Goal: Task Accomplishment & Management: Complete application form

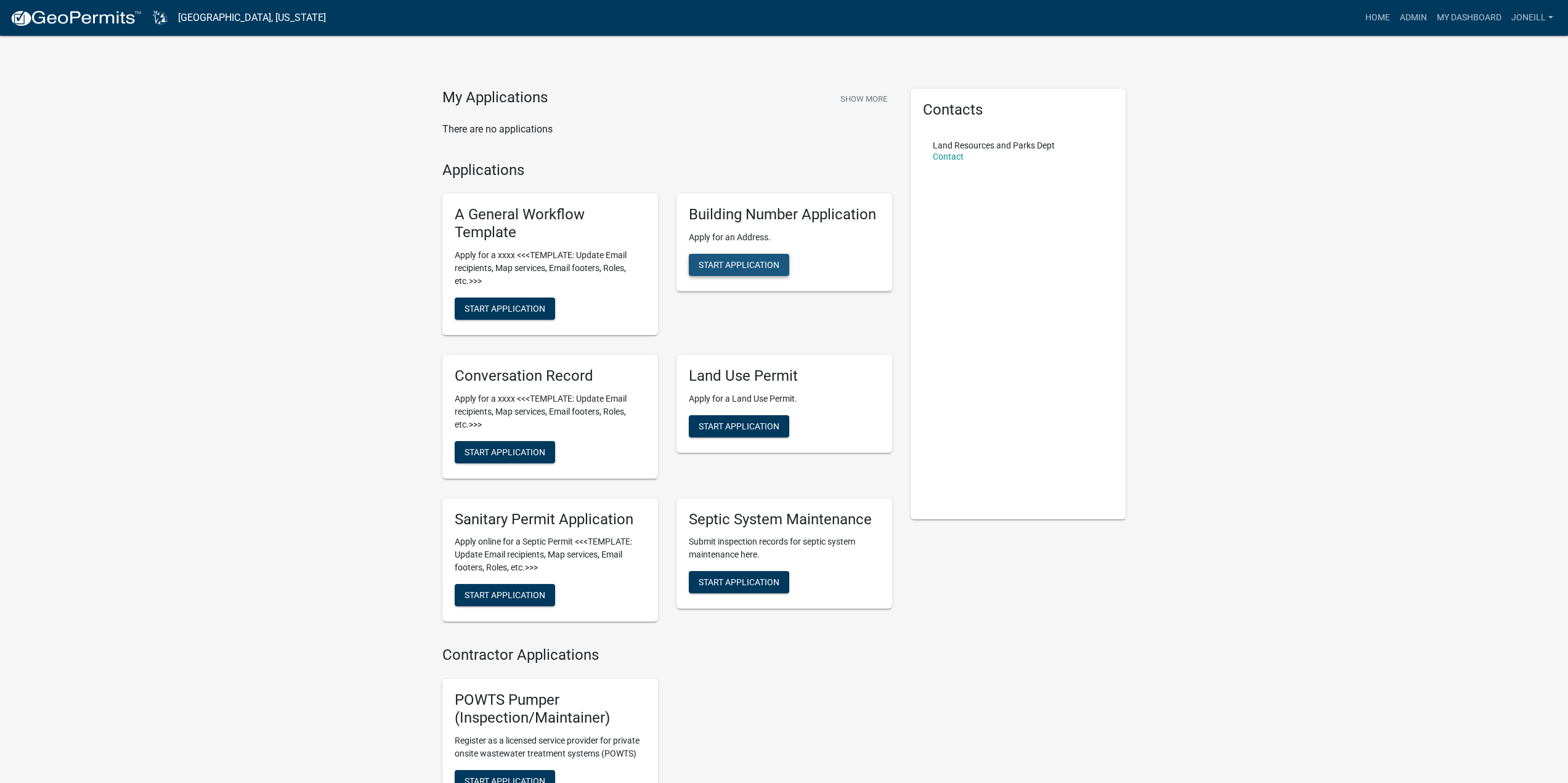
click at [759, 266] on span "Start Application" at bounding box center [739, 264] width 80 height 9
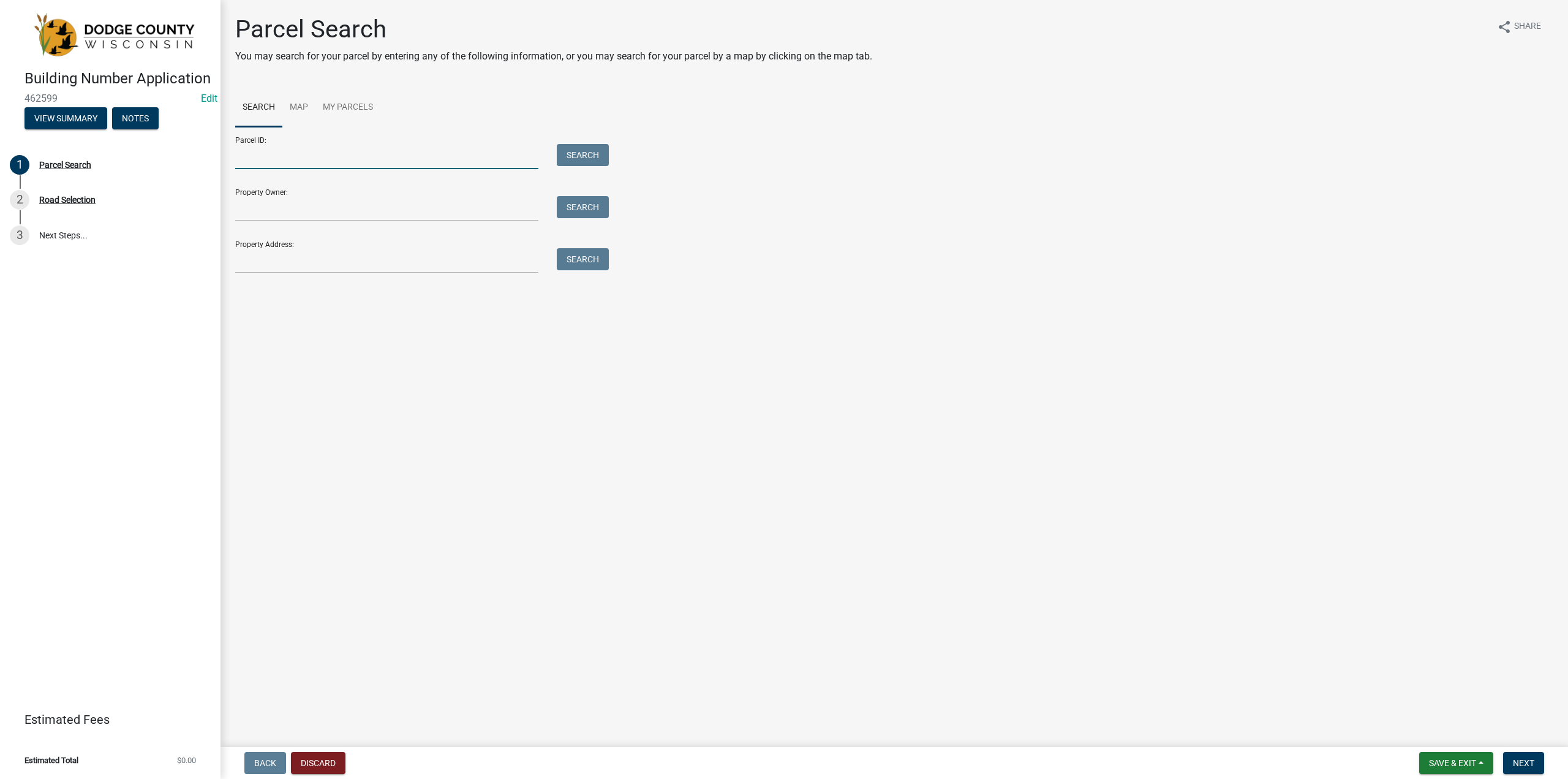
click at [299, 158] on input "Parcel ID:" at bounding box center [386, 156] width 303 height 25
click at [270, 151] on input "Parcel ID:" at bounding box center [386, 156] width 303 height 25
paste input "00612151641025"
click at [255, 155] on input "00612151641025" at bounding box center [386, 156] width 303 height 25
type input "00612151641025"
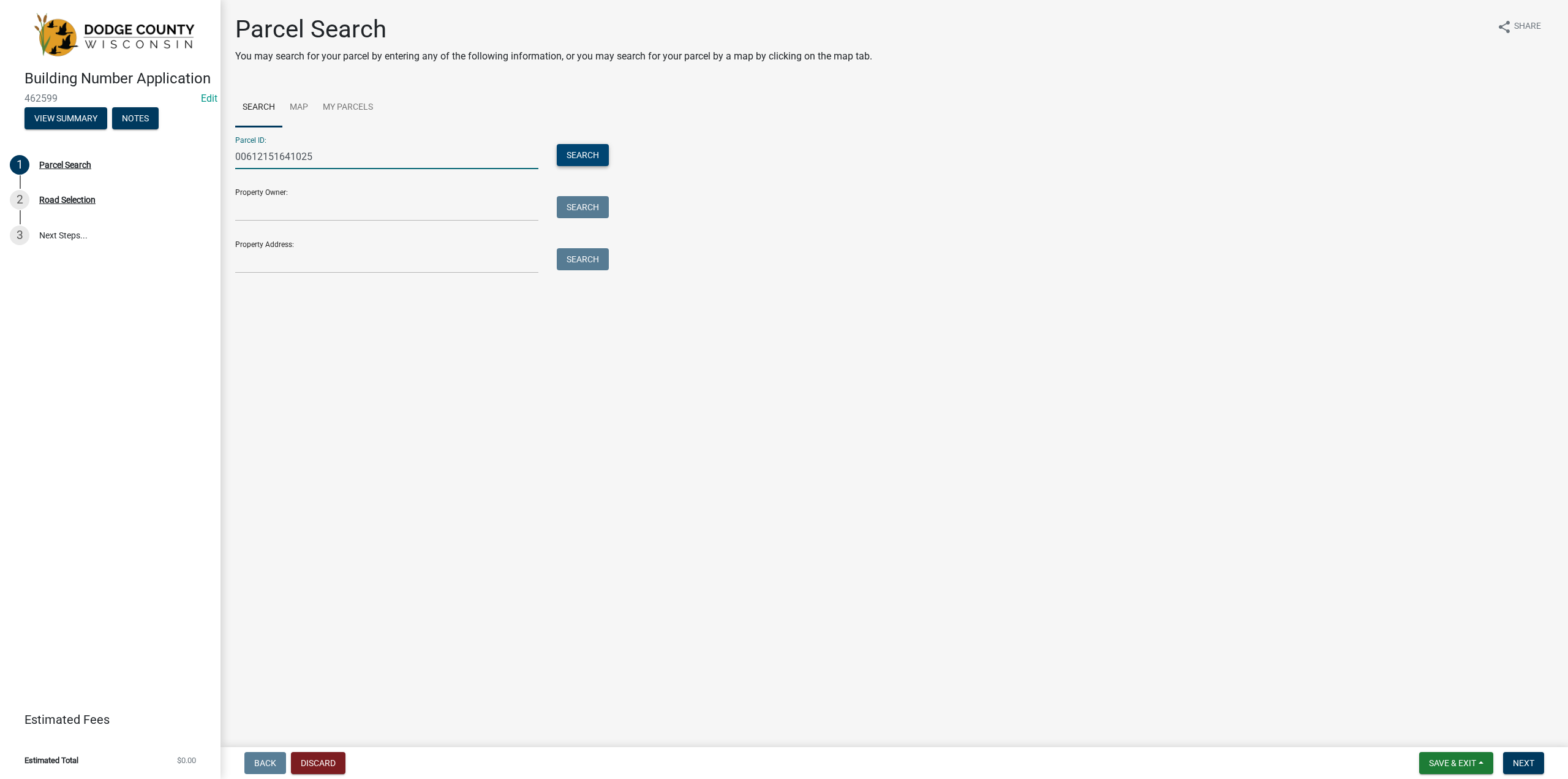
click at [584, 150] on button "Search" at bounding box center [583, 155] width 52 height 22
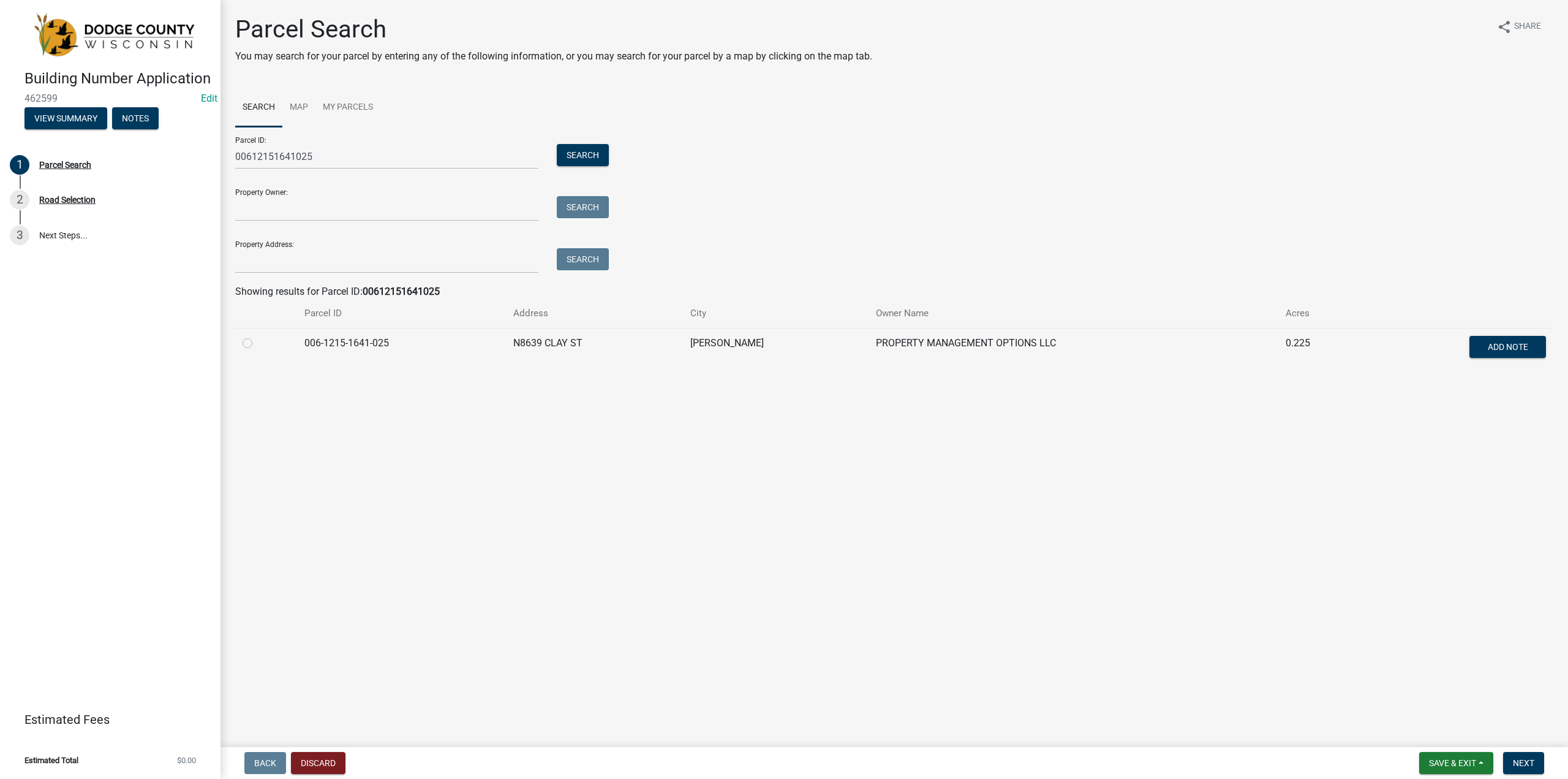
click at [257, 336] on label at bounding box center [257, 336] width 0 height 0
click at [257, 342] on input "radio" at bounding box center [261, 339] width 8 height 8
radio input "true"
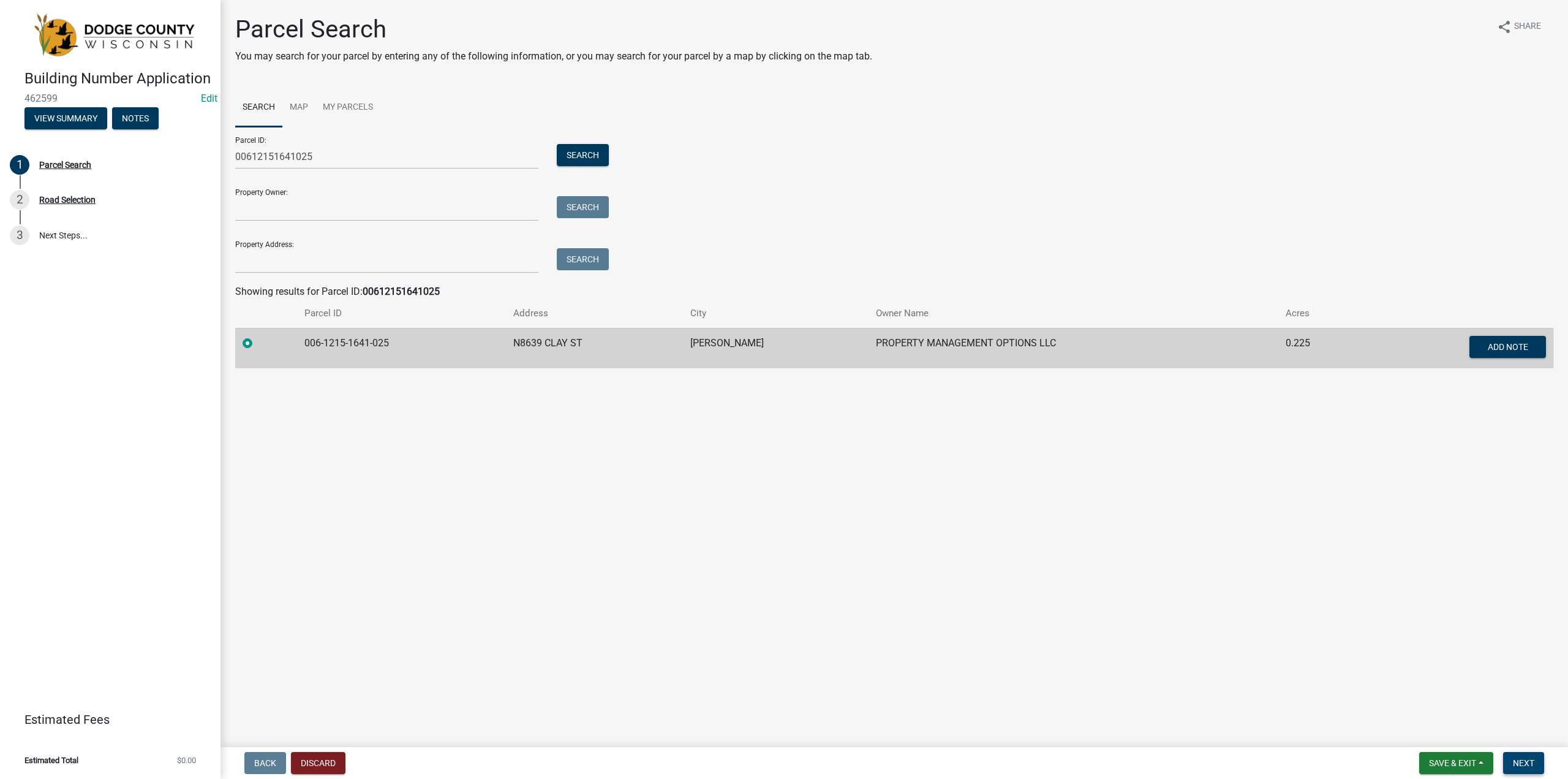
click at [1520, 759] on span "Next" at bounding box center [1524, 762] width 22 height 9
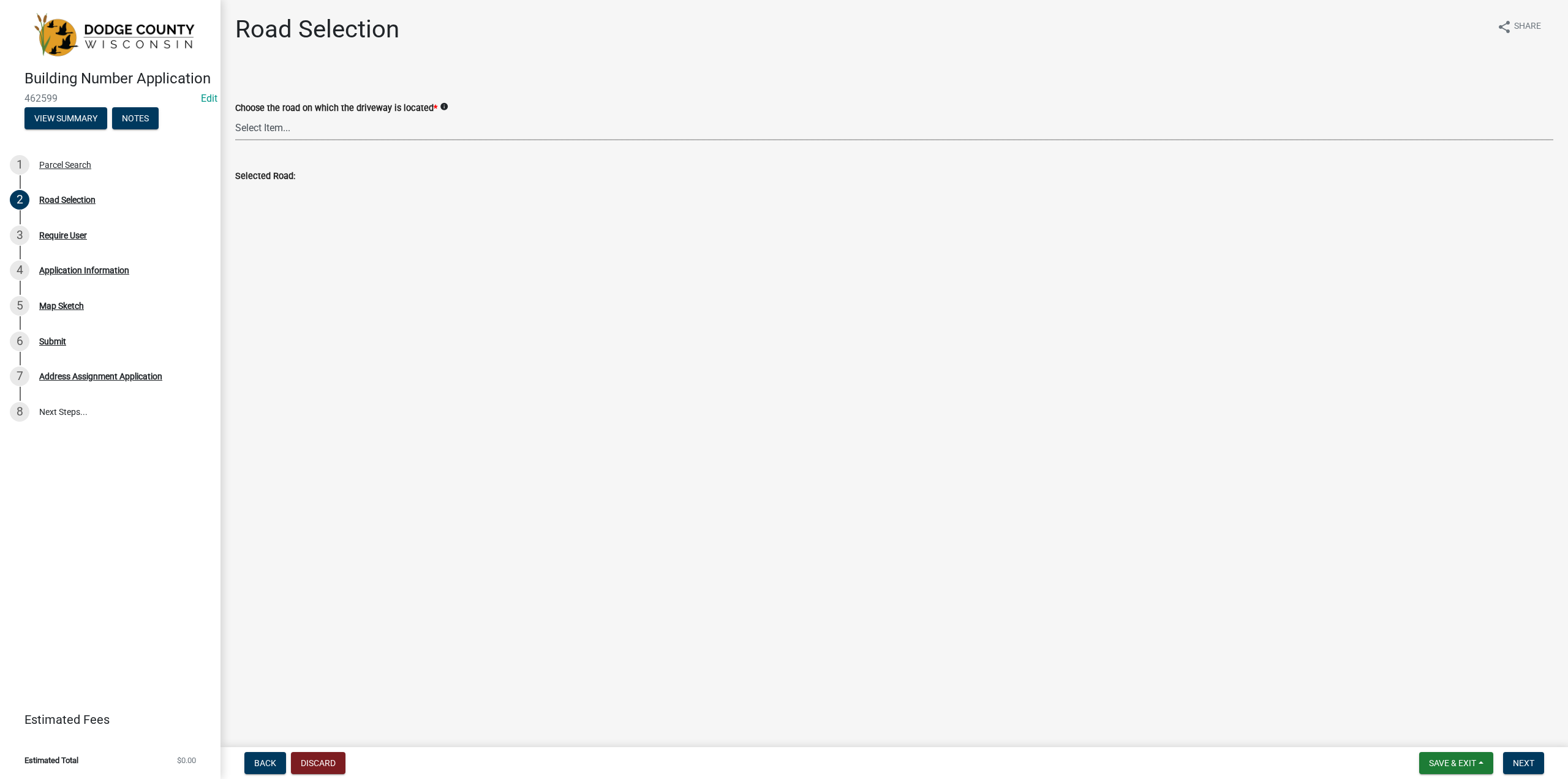
click at [379, 126] on select "Select Item... 100-YARD [PERSON_NAME][GEOGRAPHIC_DATA][PERSON_NAME][US_STATE][P…" at bounding box center [894, 128] width 1318 height 25
click at [235, 116] on select "Select Item... 100-YARD [PERSON_NAME][GEOGRAPHIC_DATA][PERSON_NAME][US_STATE][P…" at bounding box center [894, 128] width 1318 height 25
select select "f1cf3df9-9e68-4f2b-b554-f1c7fb03f9b7"
click at [1528, 762] on span "Next" at bounding box center [1524, 762] width 22 height 9
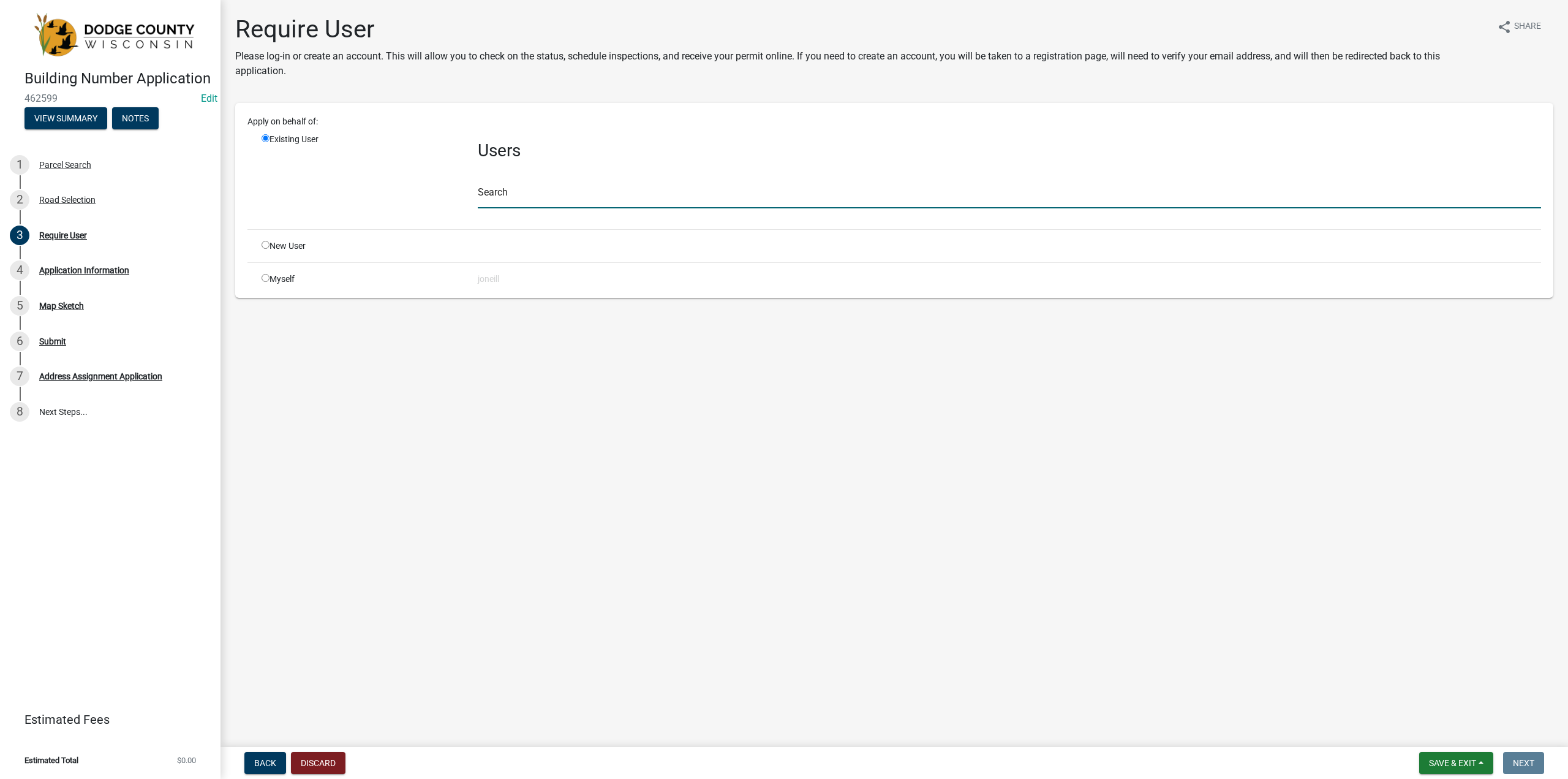
click at [500, 193] on input "text" at bounding box center [1010, 195] width 1063 height 25
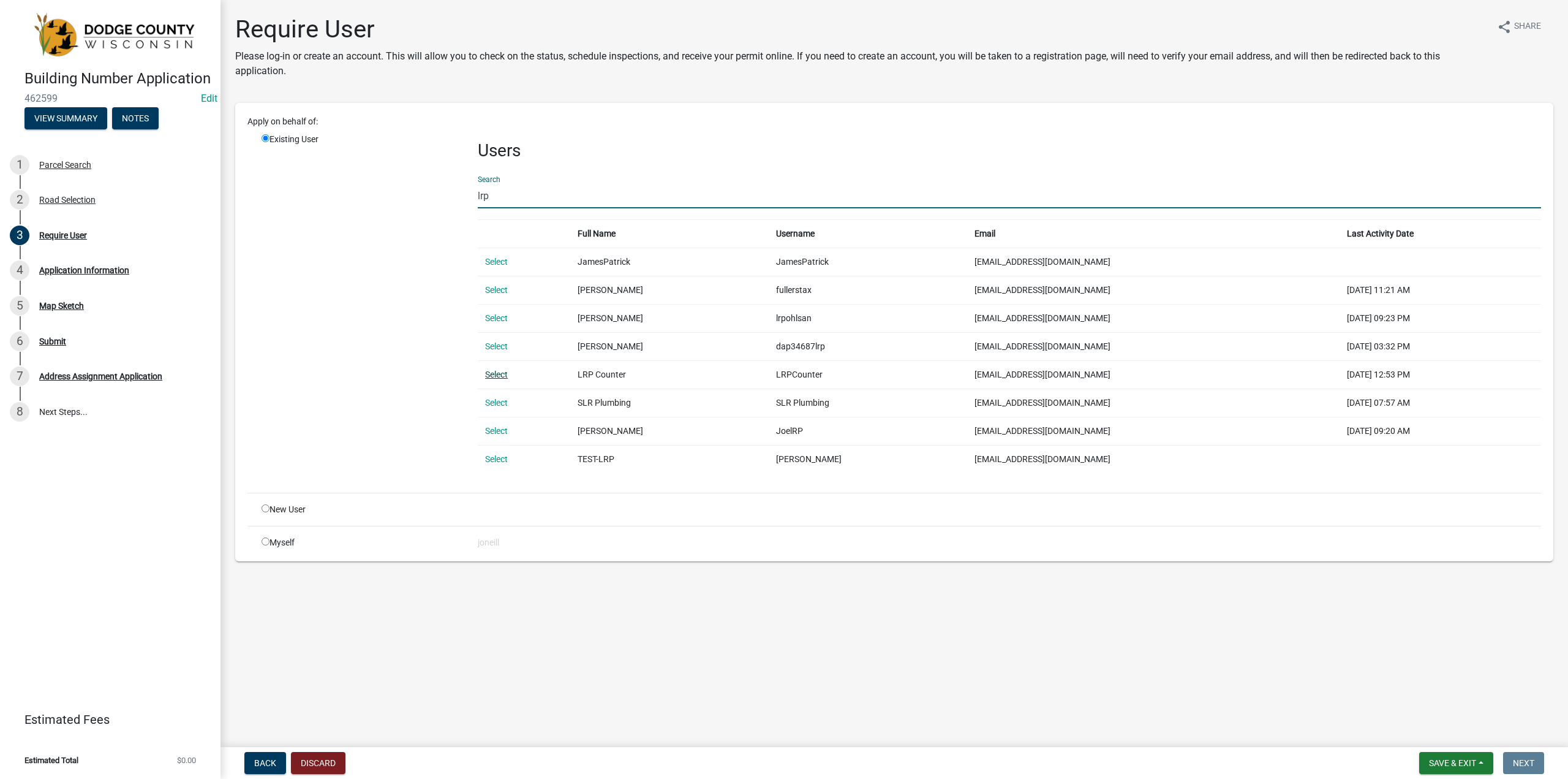
type input "lrp"
click at [499, 377] on link "Select" at bounding box center [496, 374] width 23 height 9
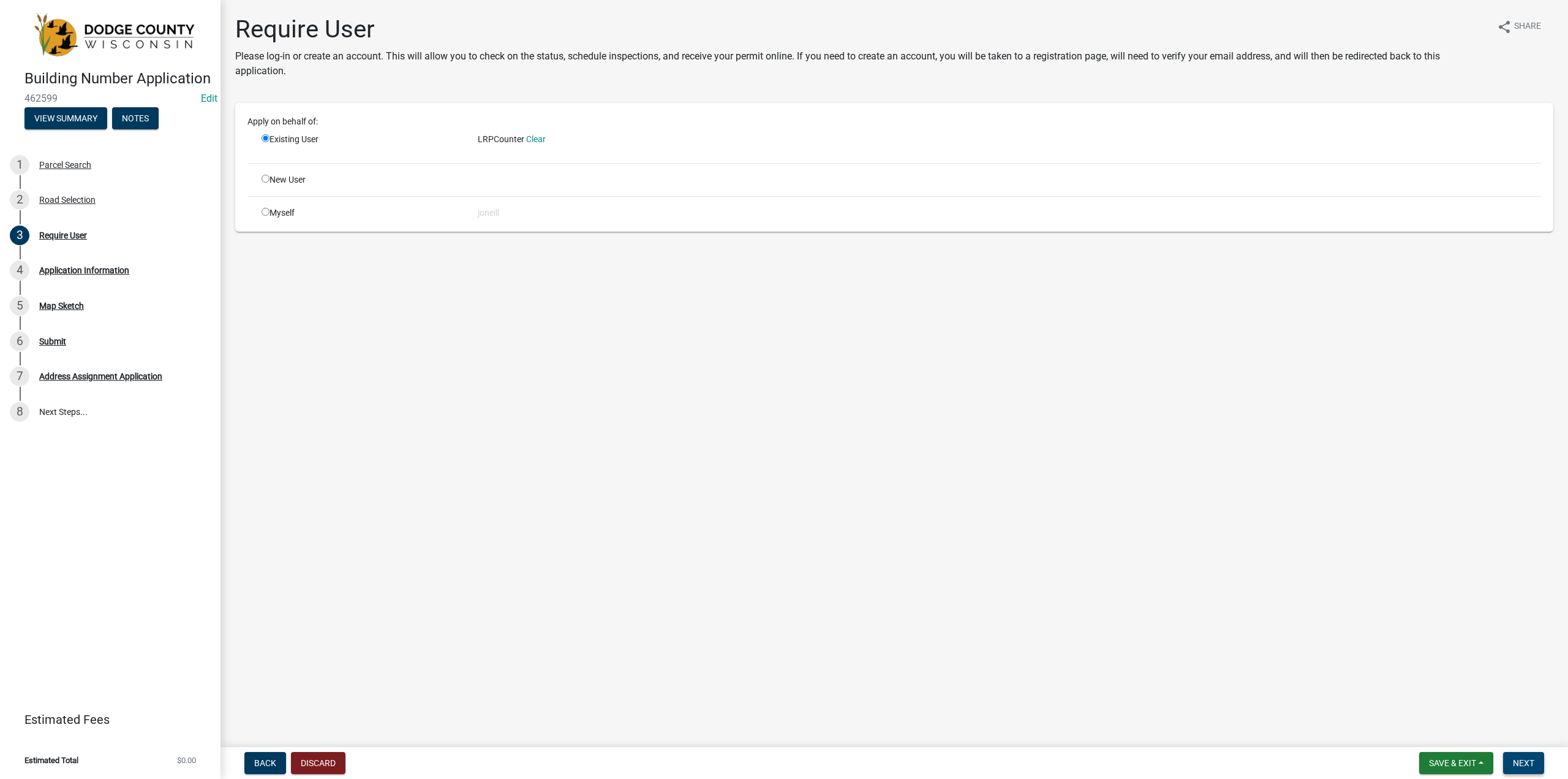
click at [1532, 759] on span "Next" at bounding box center [1524, 762] width 22 height 9
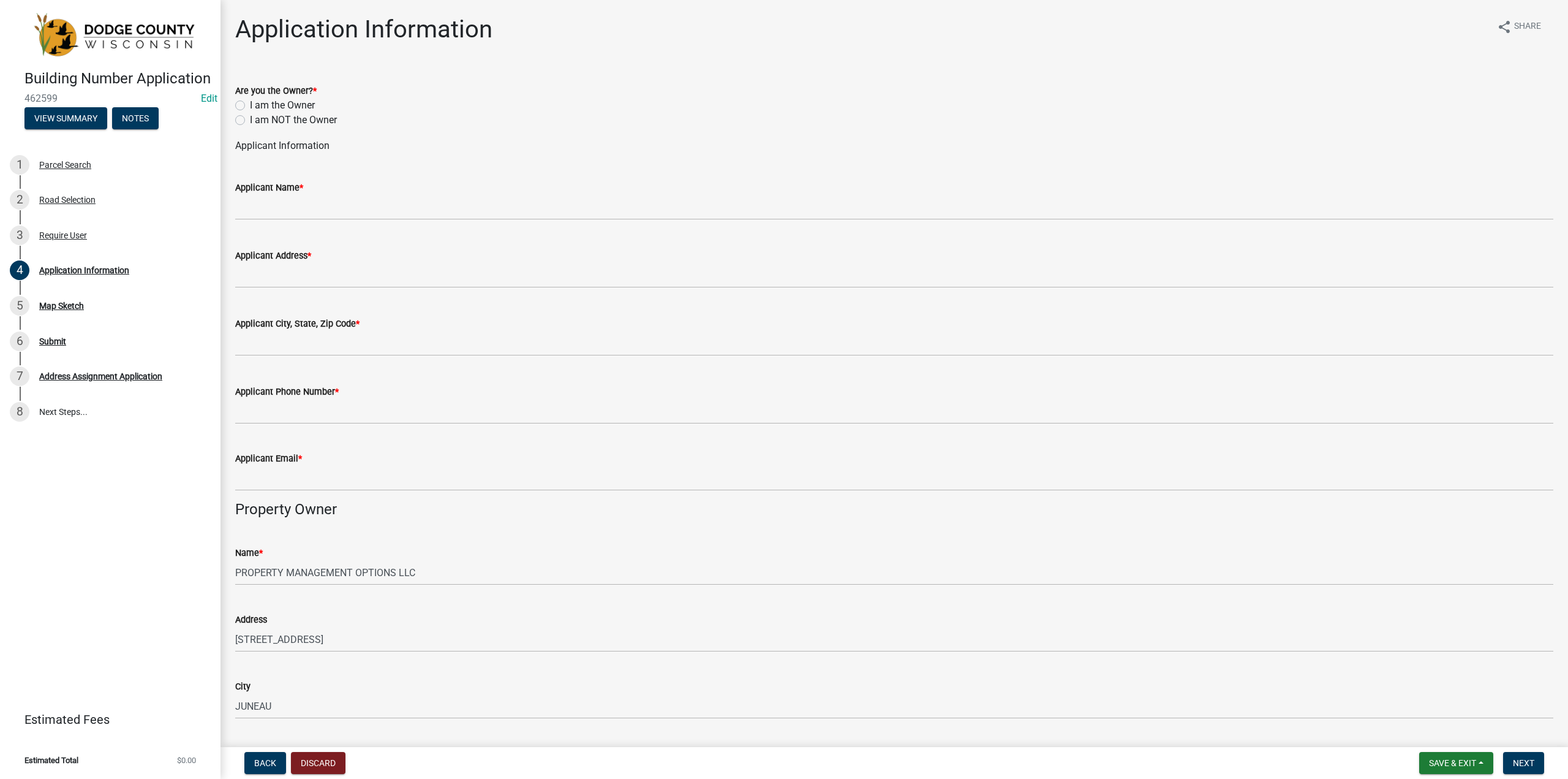
click at [250, 104] on label "I am the Owner" at bounding box center [282, 105] width 65 height 15
click at [250, 104] on input "I am the Owner" at bounding box center [253, 102] width 8 height 8
radio input "true"
click at [256, 424] on wm-data-entity-input "Applicant Phone Number *" at bounding box center [894, 400] width 1318 height 67
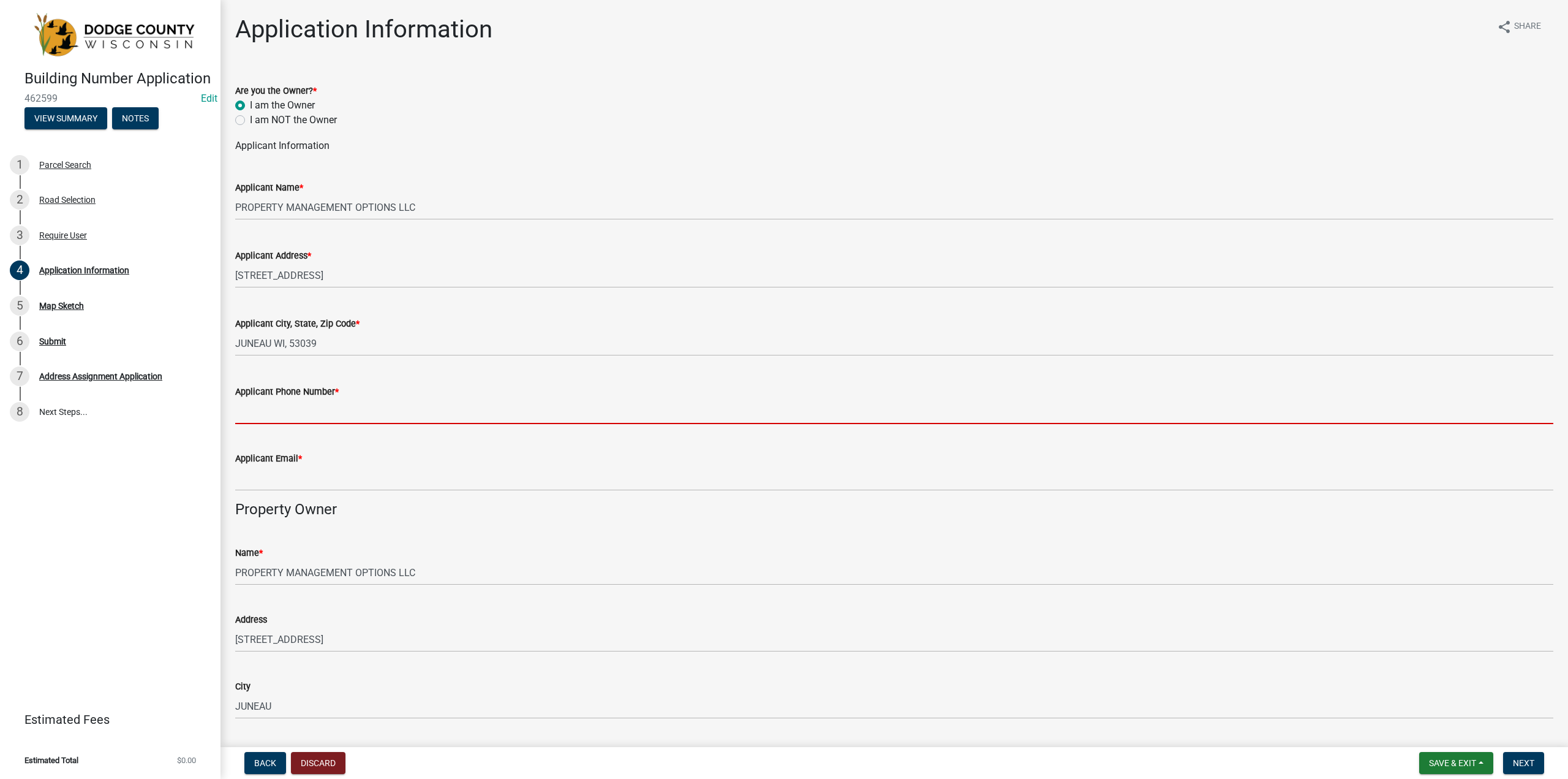
click at [252, 413] on input "Applicant Phone Number *" at bounding box center [894, 411] width 1318 height 25
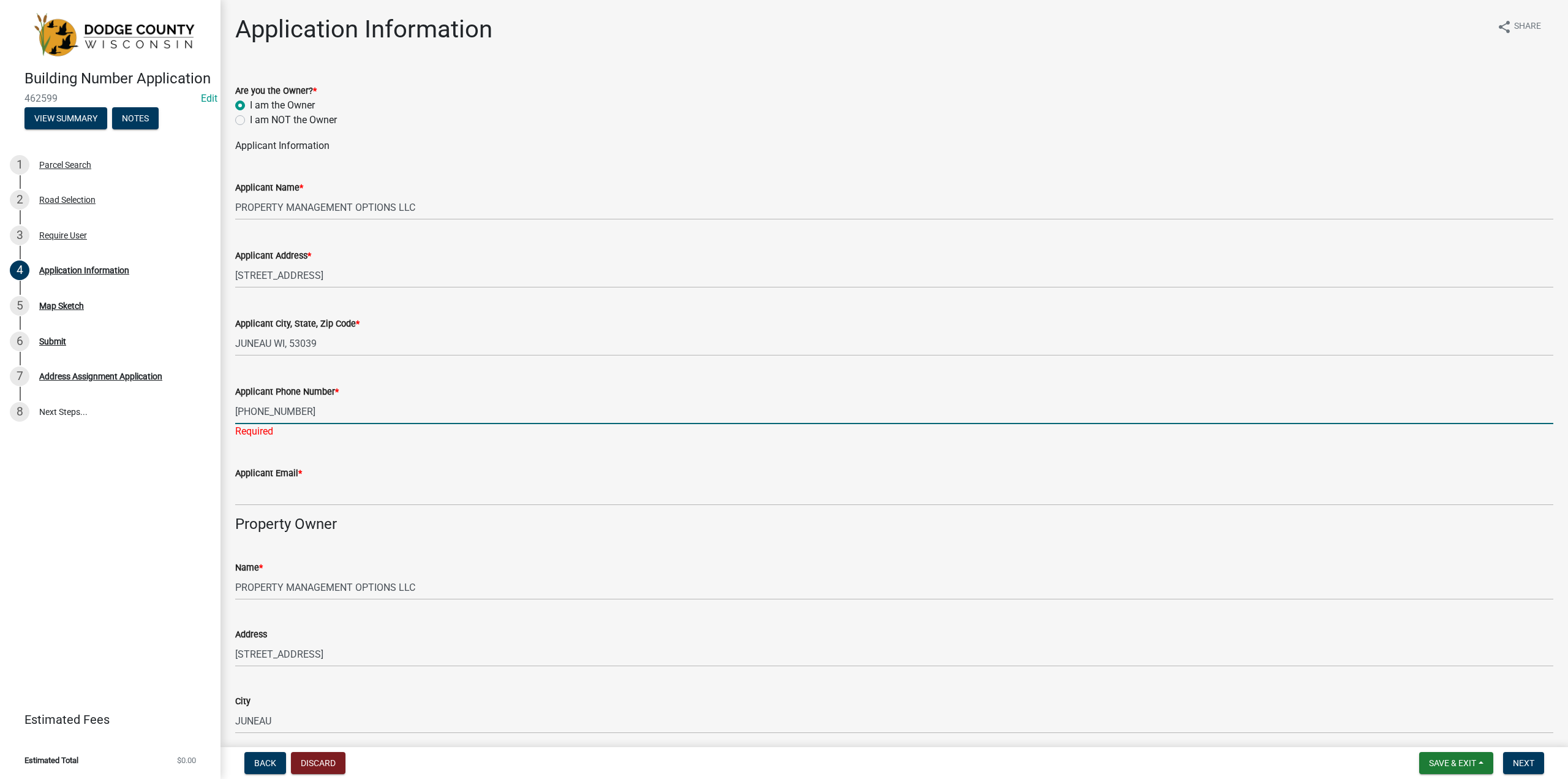
type input "[PHONE_NUMBER]"
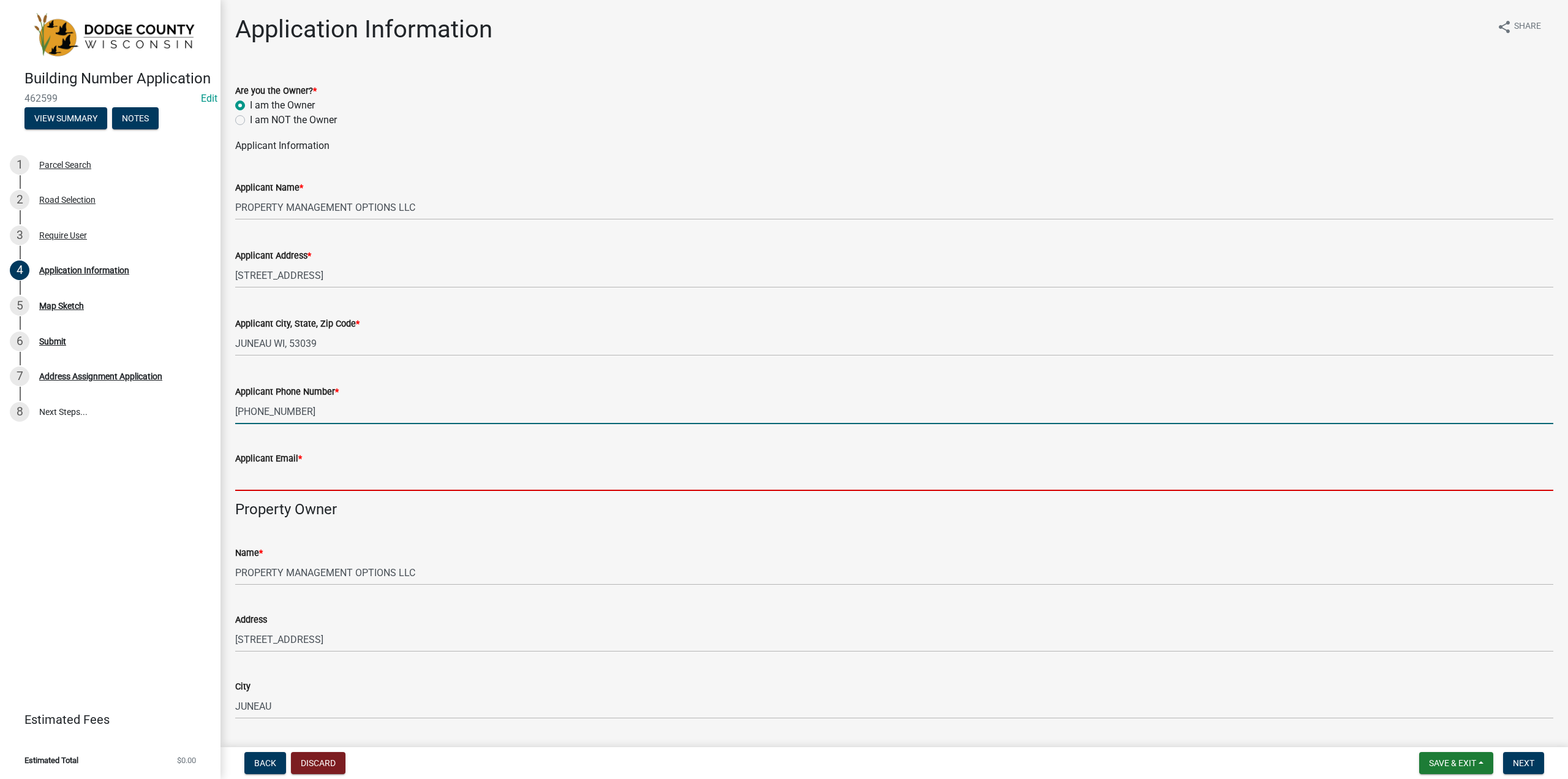
click at [267, 478] on input "Applicant Email *" at bounding box center [894, 478] width 1318 height 25
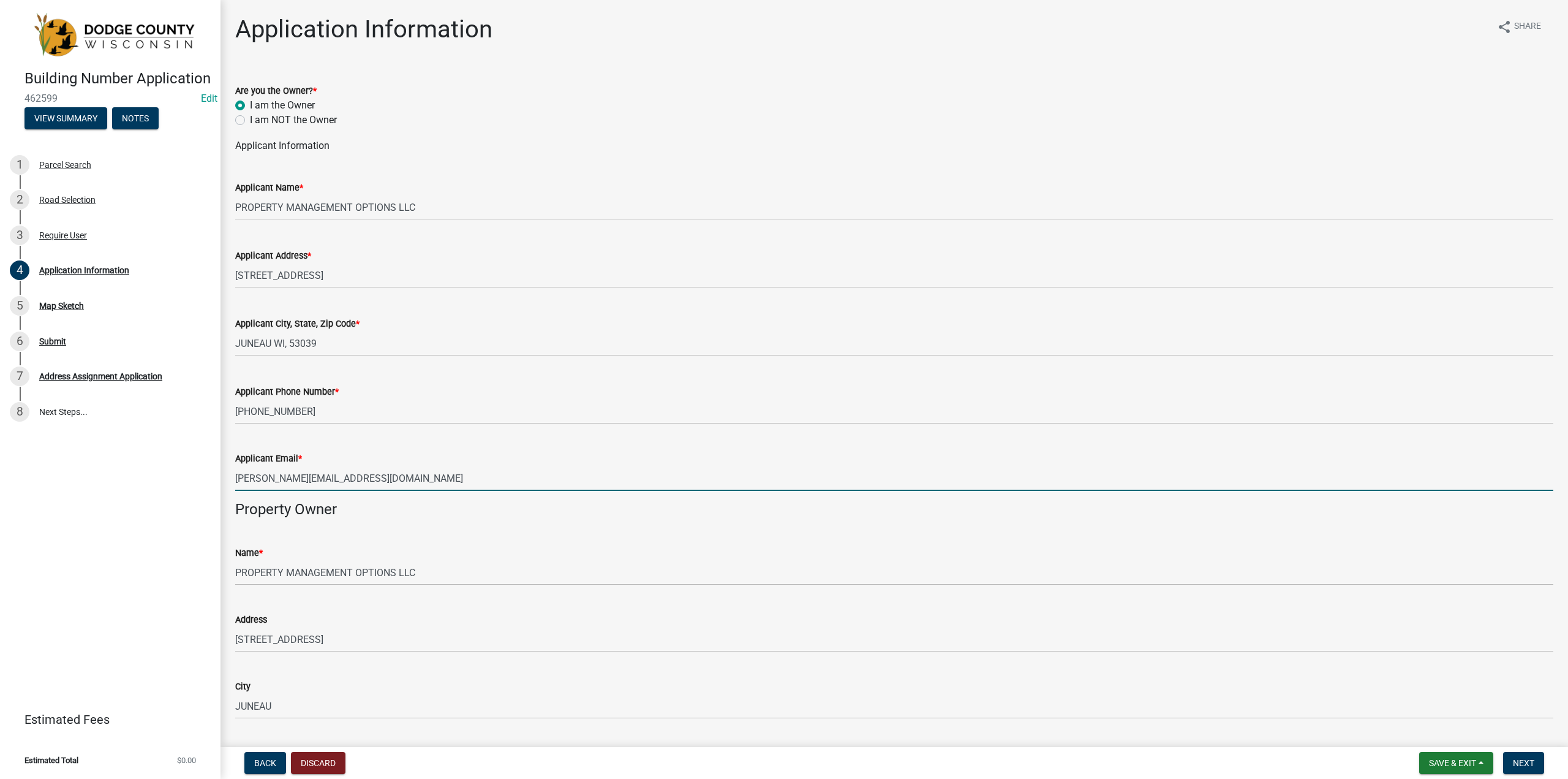
type input "[PERSON_NAME][EMAIL_ADDRESS][DOMAIN_NAME]"
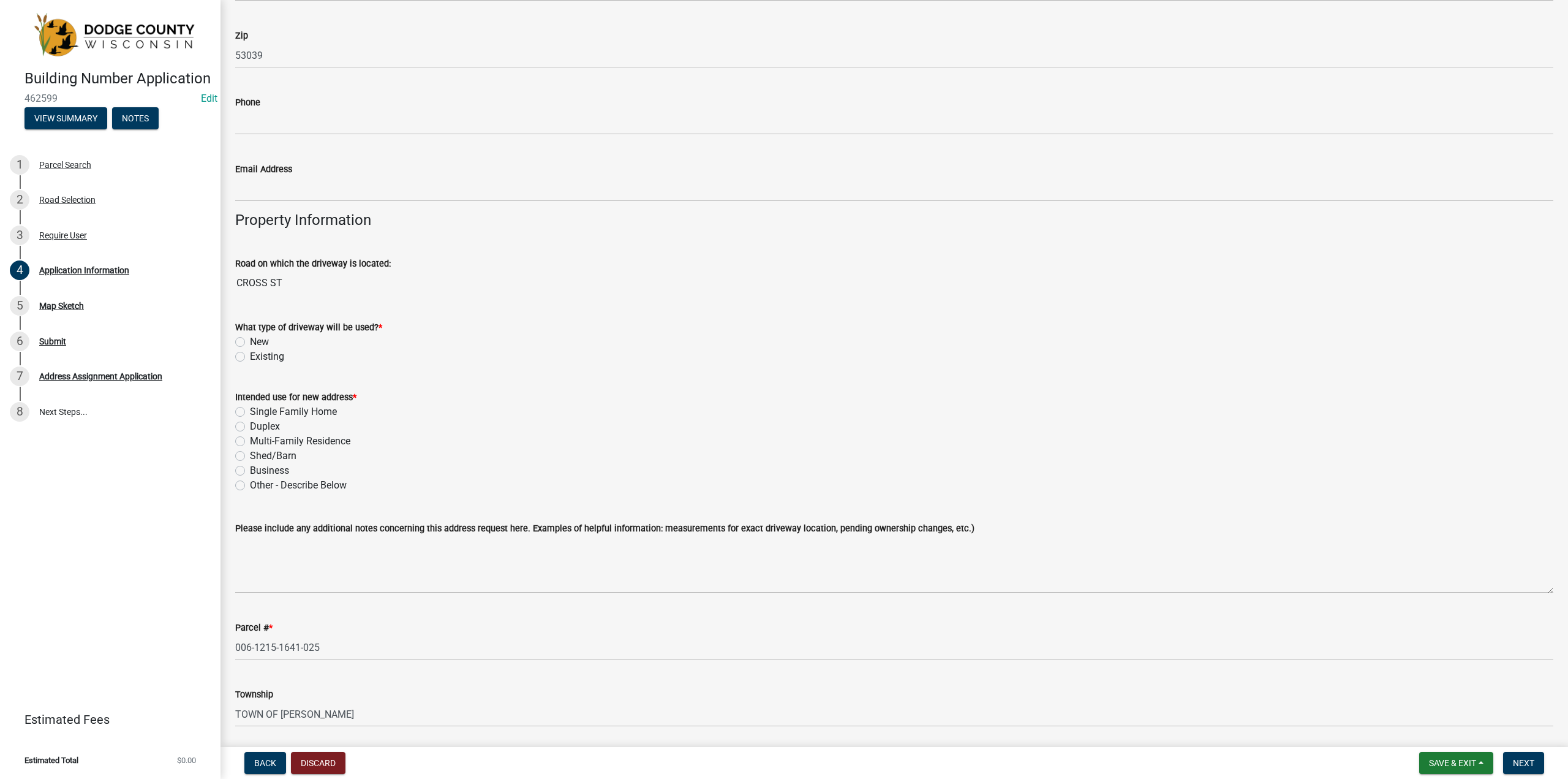
scroll to position [798, 0]
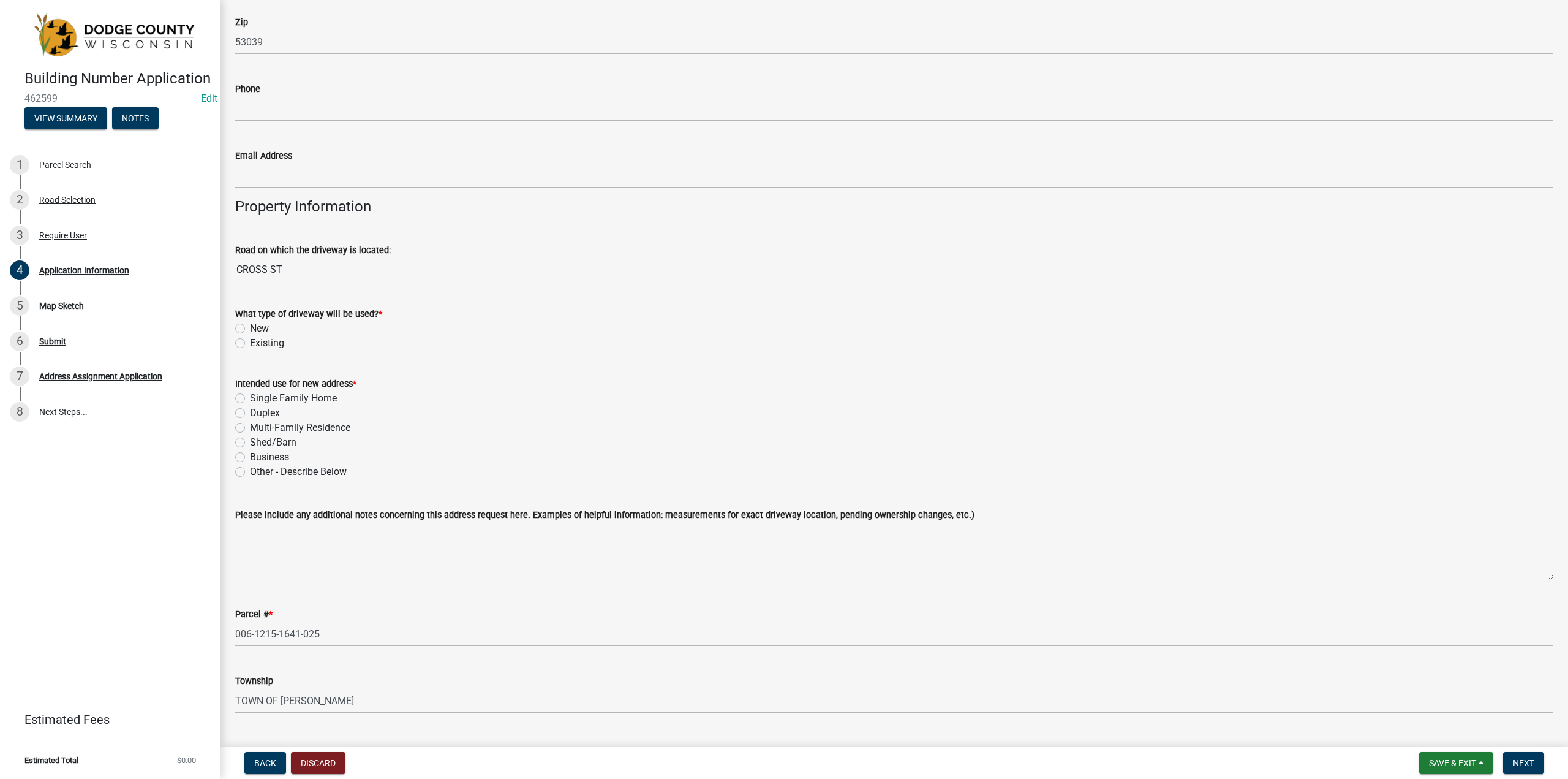
click at [250, 331] on label "New" at bounding box center [259, 328] width 19 height 15
click at [250, 329] on input "New" at bounding box center [253, 325] width 8 height 8
radio input "true"
click at [250, 342] on label "Existing" at bounding box center [267, 343] width 34 height 15
click at [250, 342] on input "Existing" at bounding box center [253, 339] width 8 height 8
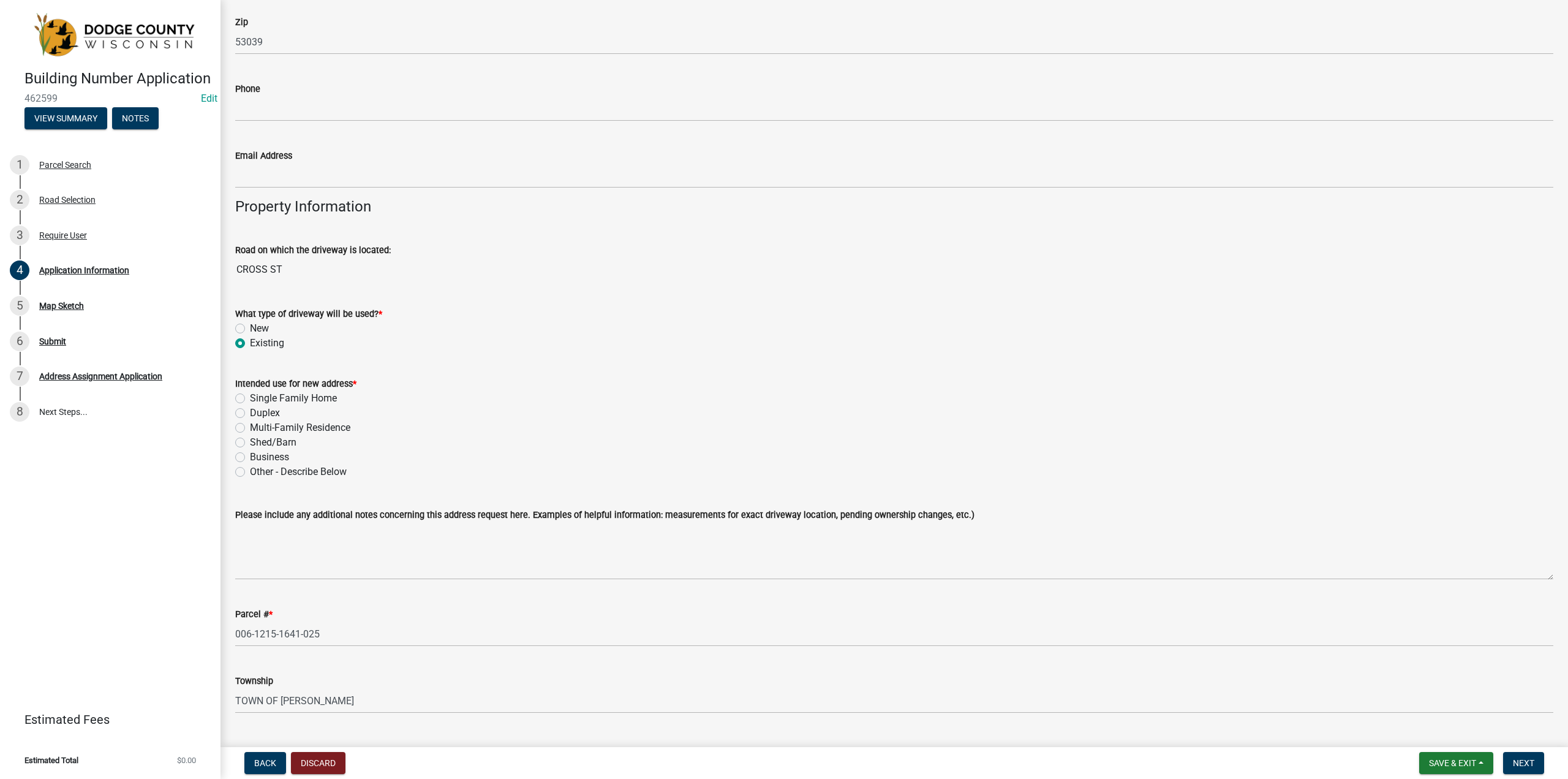
radio input "true"
click at [250, 416] on label "Duplex" at bounding box center [264, 413] width 30 height 15
click at [250, 413] on input "Duplex" at bounding box center [253, 409] width 8 height 8
radio input "true"
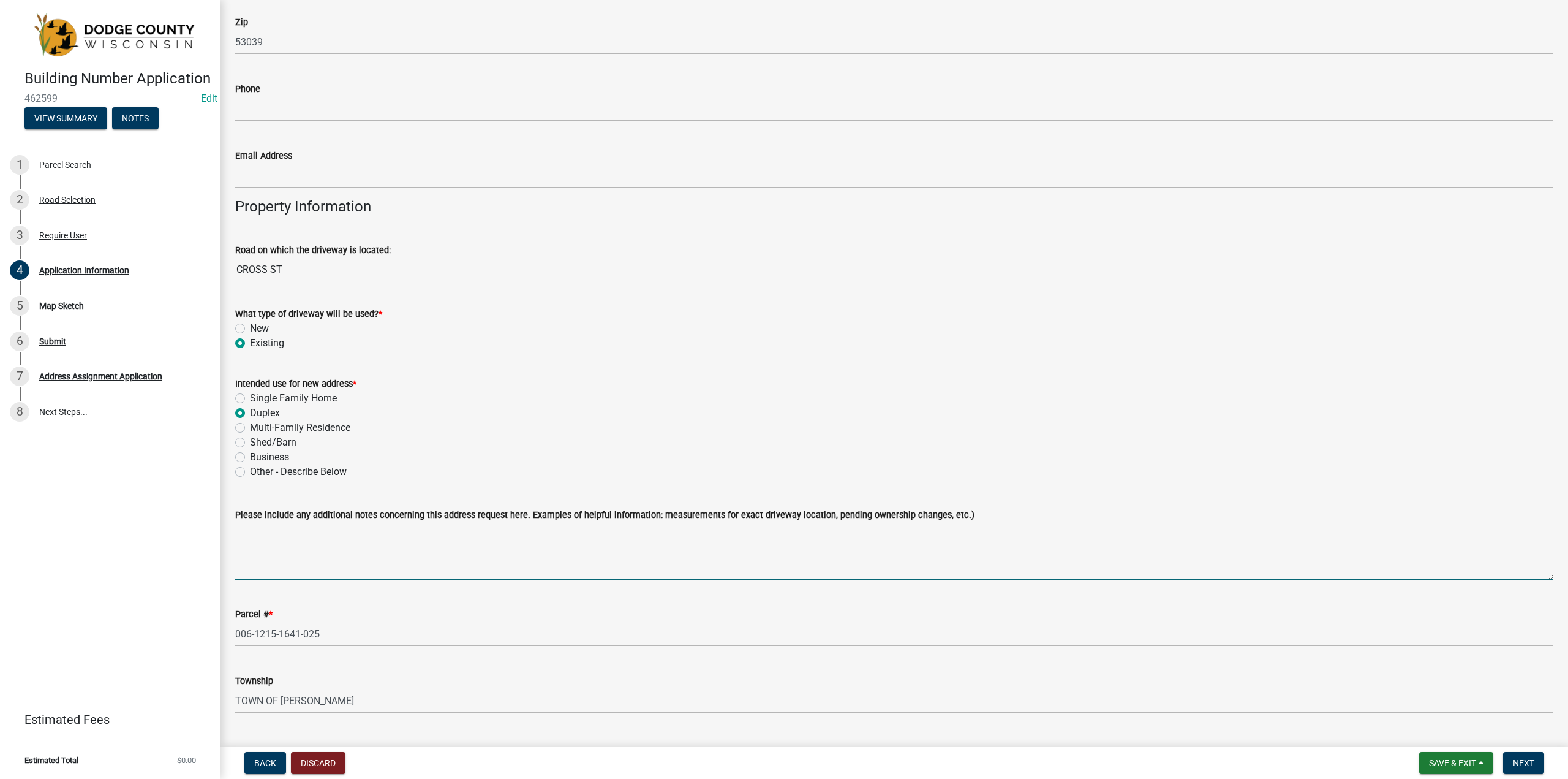
click at [301, 536] on textarea "Please include any additional notes concerning this address request here. Examp…" at bounding box center [894, 551] width 1318 height 57
type textarea "F"
click at [282, 552] on textarea "Activity Number: 2025-0760 Paid with check # 3039 Former Thiedes Tavern" at bounding box center [894, 551] width 1318 height 57
click at [343, 549] on textarea "Activity Number: 2025-0760 Paid with check # 3039 Former Thiedes Tavern" at bounding box center [894, 551] width 1318 height 57
click at [466, 549] on textarea "Activity Number: 2025-0760 Paid with check # 3039 Former Thiedes Tavern. Existi…" at bounding box center [894, 551] width 1318 height 57
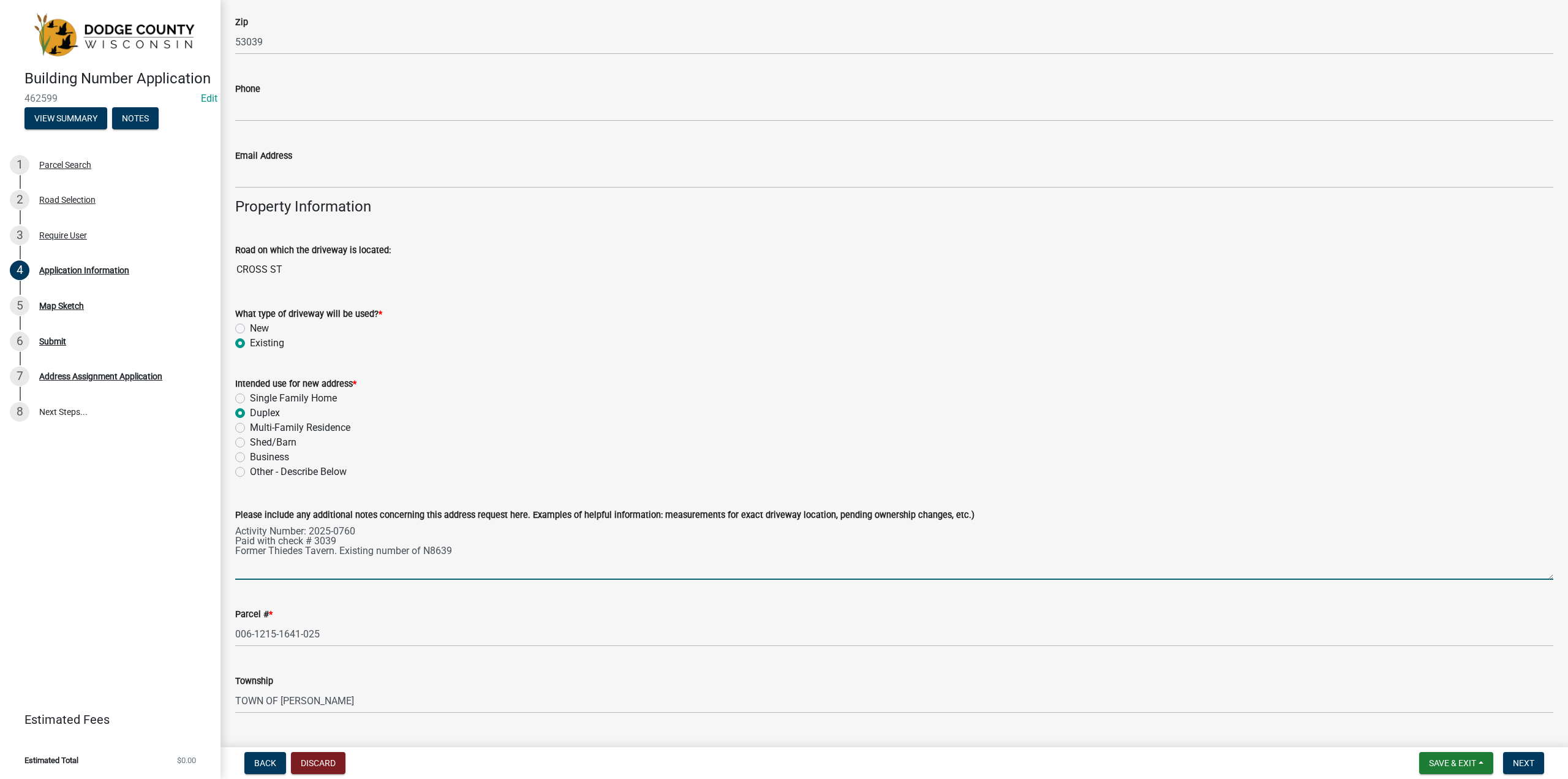
drag, startPoint x: 424, startPoint y: 552, endPoint x: 413, endPoint y: 550, distance: 11.2
click at [413, 550] on textarea "Activity Number: 2025-0760 Paid with check # 3039 Former Thiedes Tavern. Existi…" at bounding box center [894, 551] width 1318 height 57
click at [447, 557] on textarea "Activity Number: 2025-0760 Paid with check # 3039 Former Thiedes Tavern. Existi…" at bounding box center [894, 551] width 1318 height 57
click at [391, 573] on textarea "Activity Number: 2025-0760 Paid with check # 3039 Former Thiedes Tavern. Existi…" at bounding box center [894, 551] width 1318 height 57
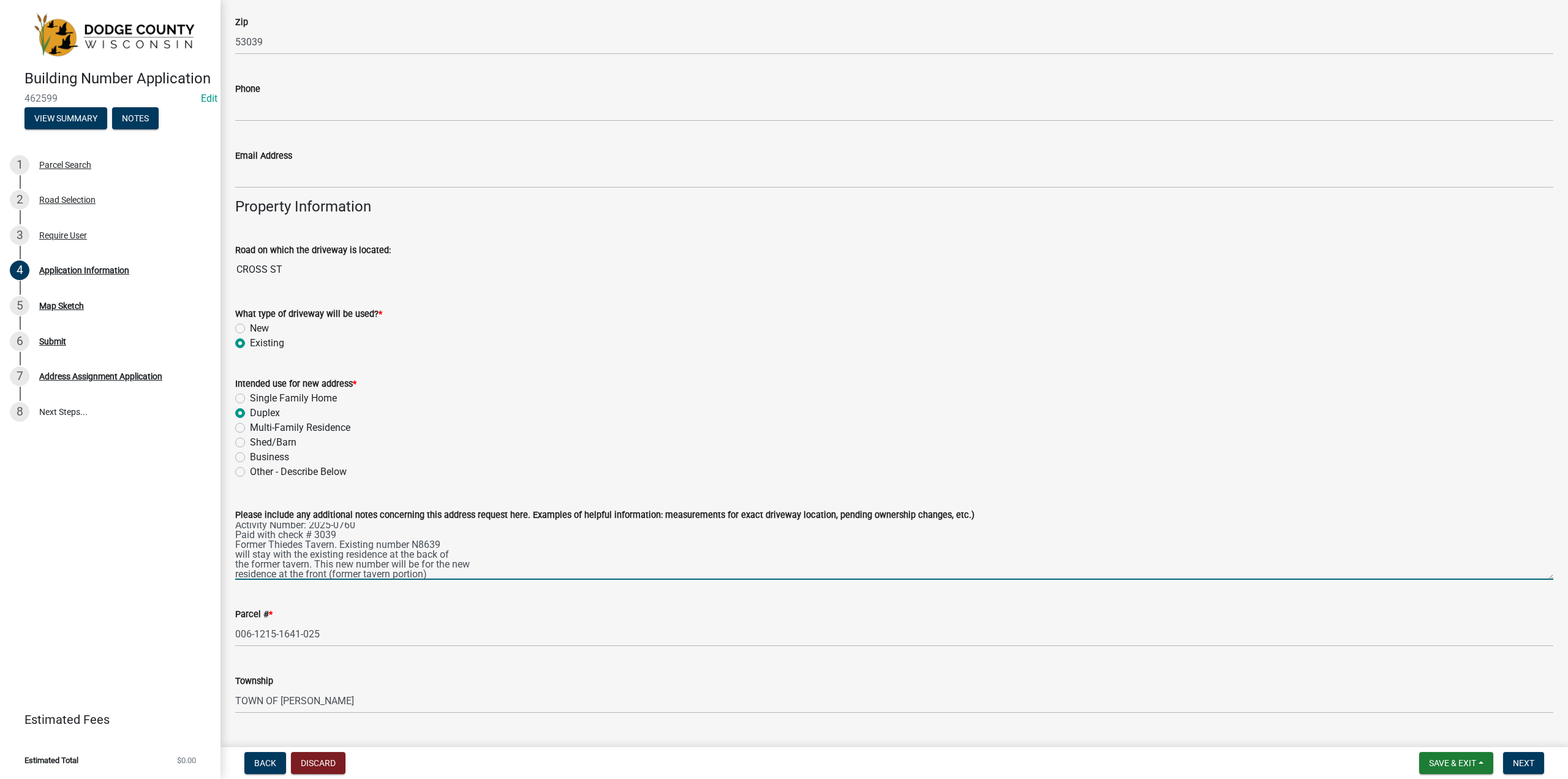
click at [285, 546] on textarea "Activity Number: 2025-0760 Paid with check # 3039 Former Thiedes Tavern. Existi…" at bounding box center [894, 551] width 1318 height 57
click at [269, 544] on textarea "Activity Number: 2025-0760 Paid with check # 3039 Former Thiedes Tavern. Existi…" at bounding box center [894, 551] width 1318 height 57
click at [267, 542] on textarea "Activity Number: 2025-0760 Paid with check # 3039 Former Thiedes Tavern. Existi…" at bounding box center [894, 551] width 1318 height 57
click at [334, 550] on textarea "Activity Number: 2025-0760 Paid with check # 3039 Formerly Thiedes Tavern. Exis…" at bounding box center [894, 551] width 1318 height 57
click at [341, 544] on textarea "Activity Number: 2025-0760 Paid with check # 3039 Formerly Thiedes Tavern. Exis…" at bounding box center [894, 551] width 1318 height 57
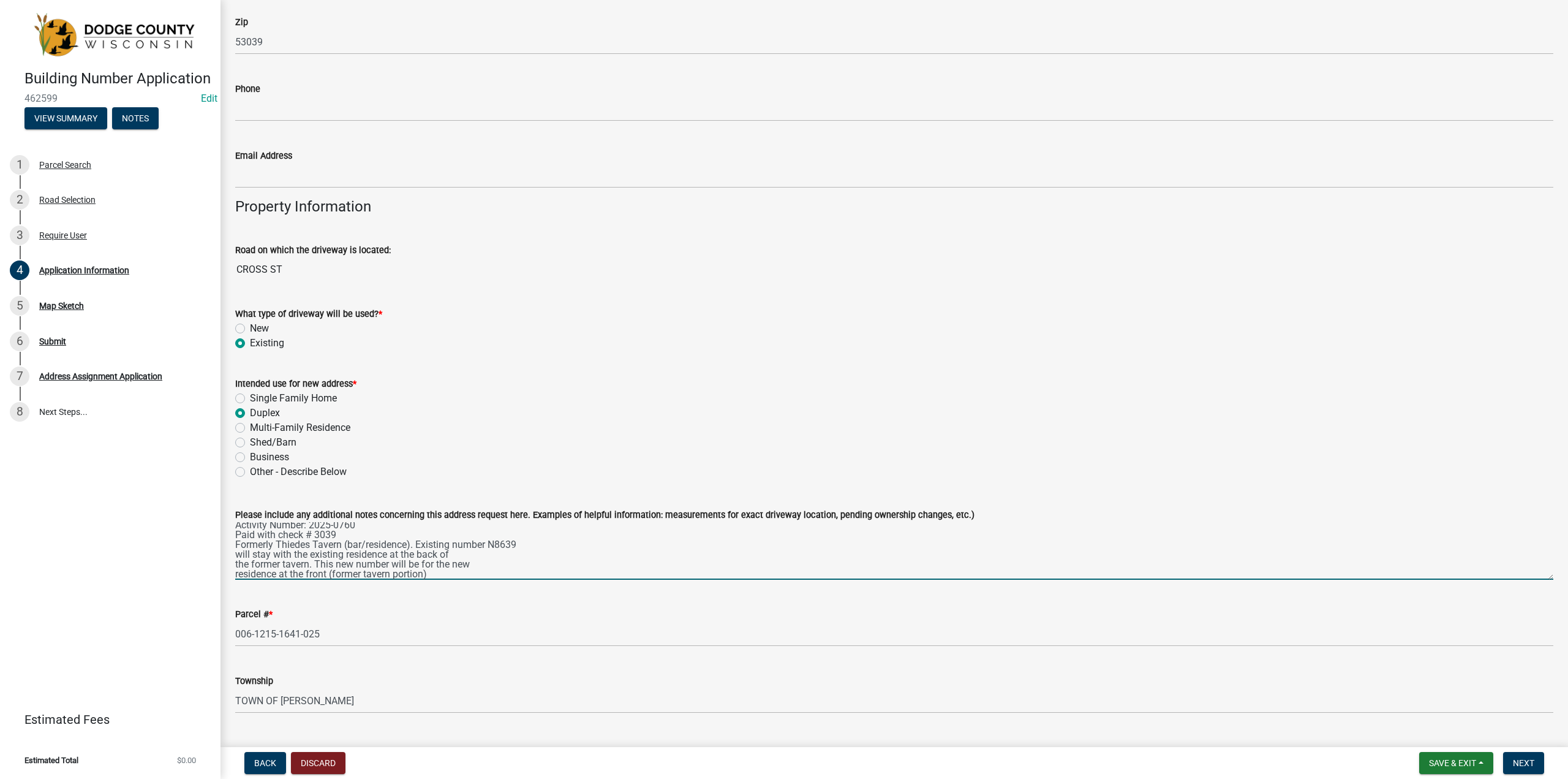
click at [490, 542] on textarea "Activity Number: 2025-0760 Paid with check # 3039 Formerly Thiedes Tavern (bar/…" at bounding box center [894, 551] width 1318 height 57
click at [454, 544] on textarea "Activity Number: 2025-0760 Paid with check # 3039 Formerly Thiedes Tavern (bar/…" at bounding box center [894, 551] width 1318 height 57
click at [236, 562] on textarea "Activity Number: 2025-0760 Paid with check # 3039 Formerly Thiedes Tavern (bar/…" at bounding box center [894, 551] width 1318 height 57
drag, startPoint x: 413, startPoint y: 554, endPoint x: 378, endPoint y: 554, distance: 35.0
click at [378, 554] on textarea "Activity Number: 2025-0760 Paid with check # 3039 Formerly Thiedes Tavern (bar/…" at bounding box center [894, 551] width 1318 height 57
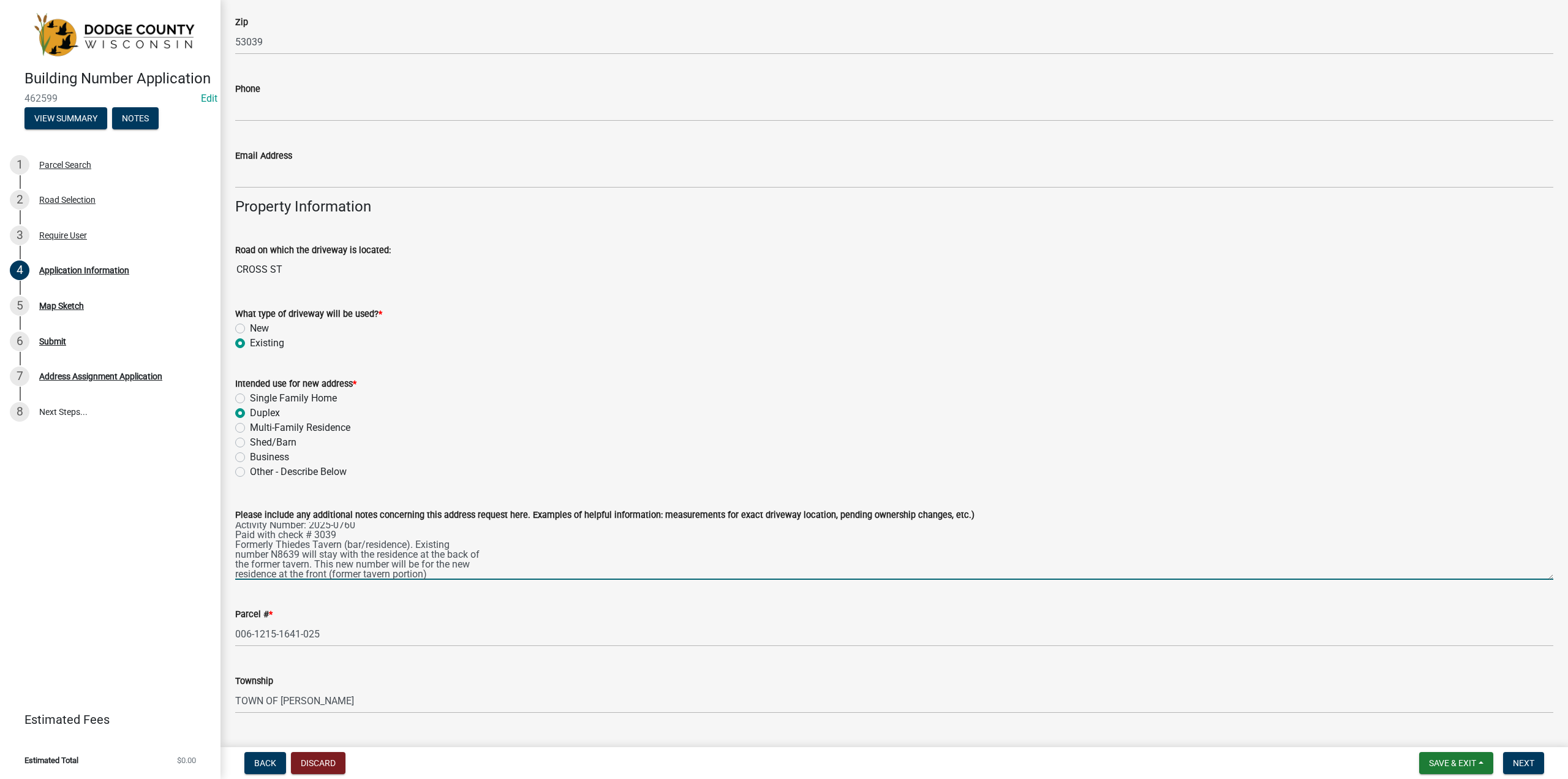
click at [449, 552] on textarea "Activity Number: 2025-0760 Paid with check # 3039 Formerly Thiedes Tavern (bar/…" at bounding box center [894, 551] width 1318 height 57
click at [235, 571] on div "Please include any additional notes concerning this address request here. Examp…" at bounding box center [894, 535] width 1336 height 89
click at [235, 571] on textarea "Activity Number: 2025-0760 Paid with check # 3039 Formerly Thiedes Tavern (bar/…" at bounding box center [894, 551] width 1318 height 57
click at [444, 565] on textarea "Activity Number: 2025-0760 Paid with check # 3039 Formerly Thiedes Tavern (bar/…" at bounding box center [894, 551] width 1318 height 57
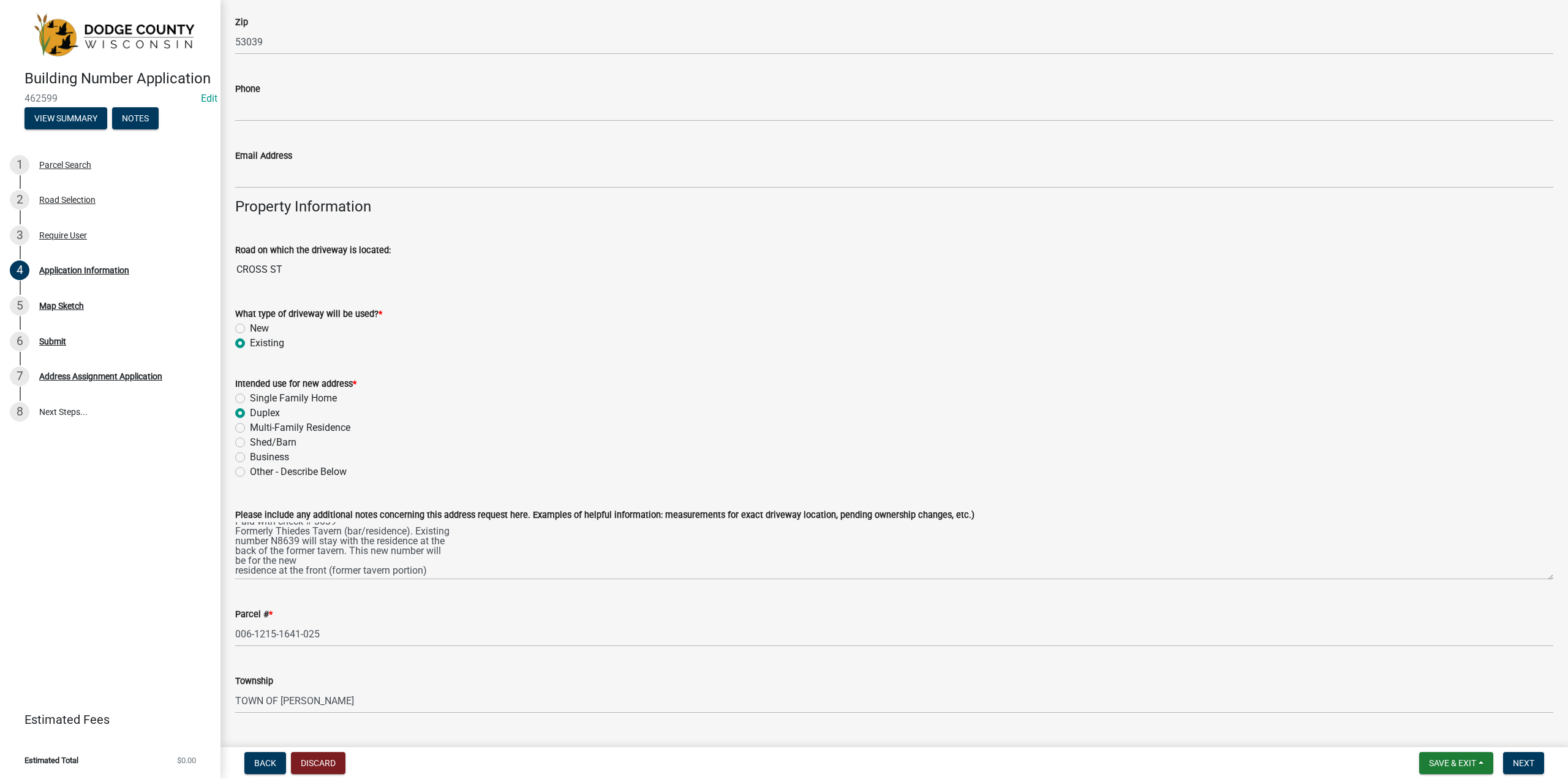
click at [233, 570] on div "Please include any additional notes concerning this address request here. Examp…" at bounding box center [894, 535] width 1336 height 89
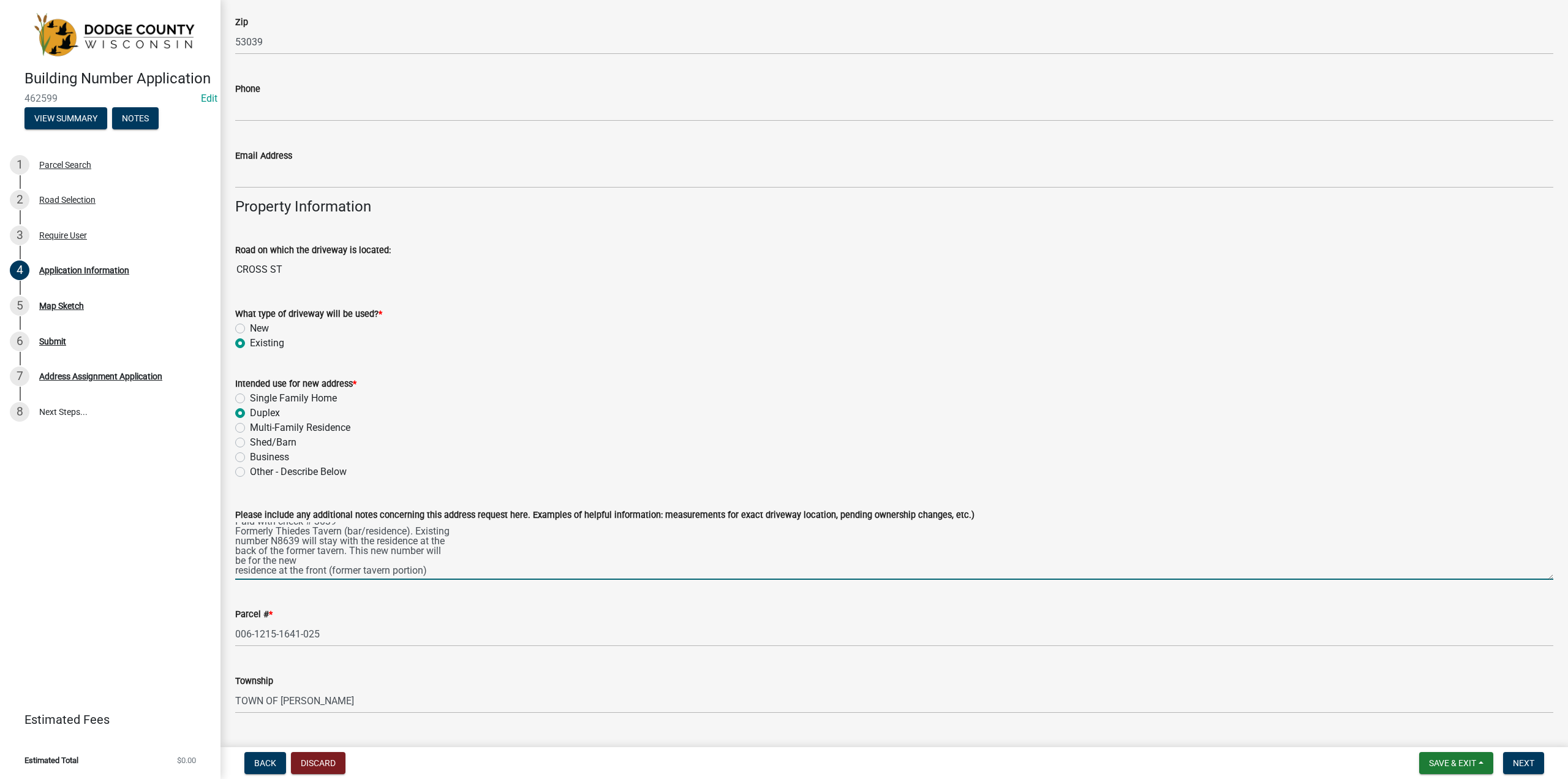
click at [235, 570] on textarea "Activity Number: 2025-0760 Paid with check # 3039 Formerly Thiedes Tavern (bar/…" at bounding box center [894, 551] width 1318 height 57
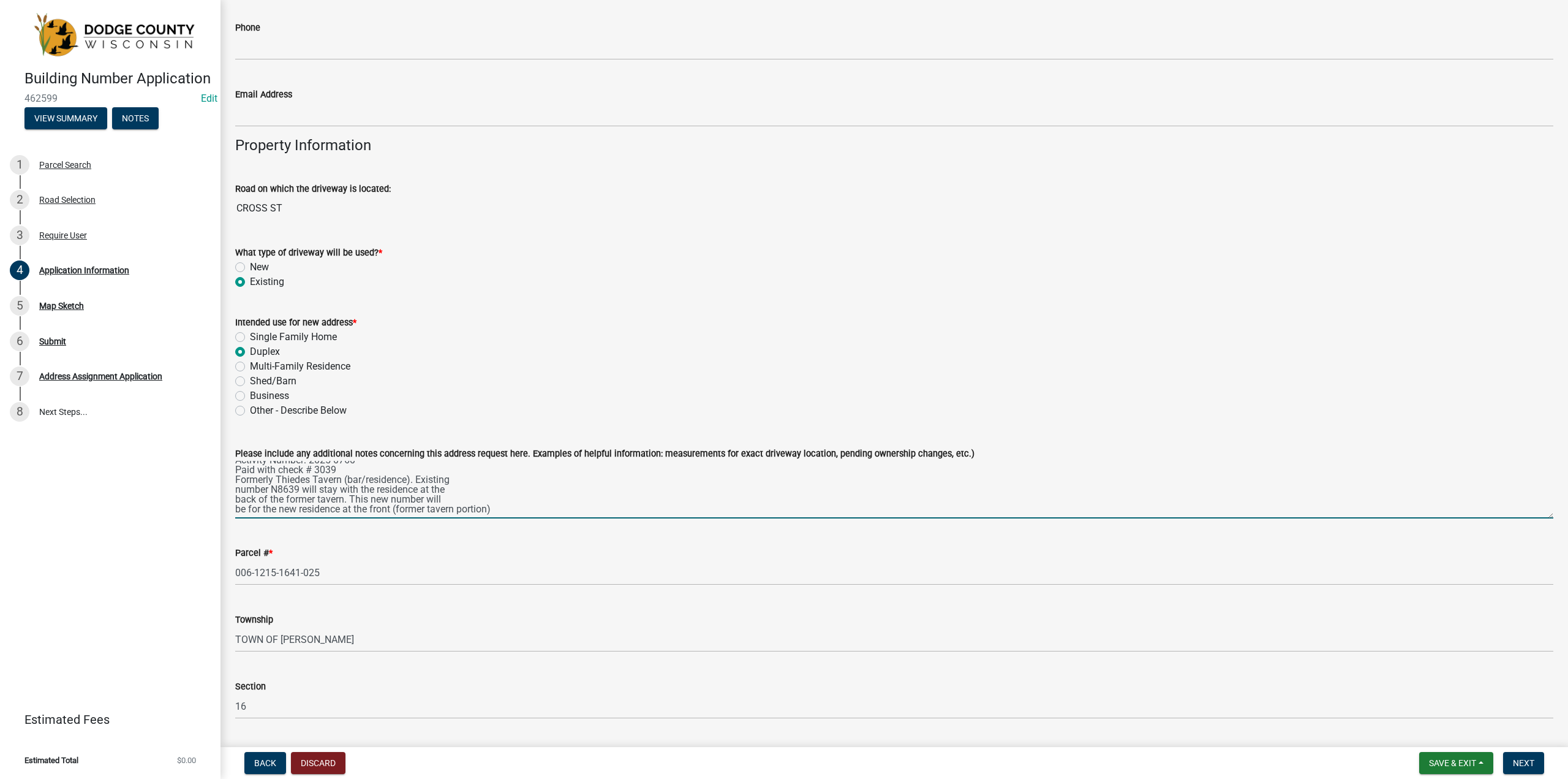
click at [522, 512] on textarea "Activity Number: 2025-0760 Paid with check # 3039 Formerly Thiedes Tavern (bar/…" at bounding box center [894, 489] width 1318 height 57
click at [395, 509] on textarea "Activity Number: 2025-0760 Paid with check # 3039 Formerly Thiedes Tavern (bar/…" at bounding box center [894, 489] width 1318 height 57
click at [341, 511] on textarea "Activity Number: 2025-0760 Paid with check # 3039 Formerly Thiedes Tavern (bar/…" at bounding box center [894, 489] width 1318 height 57
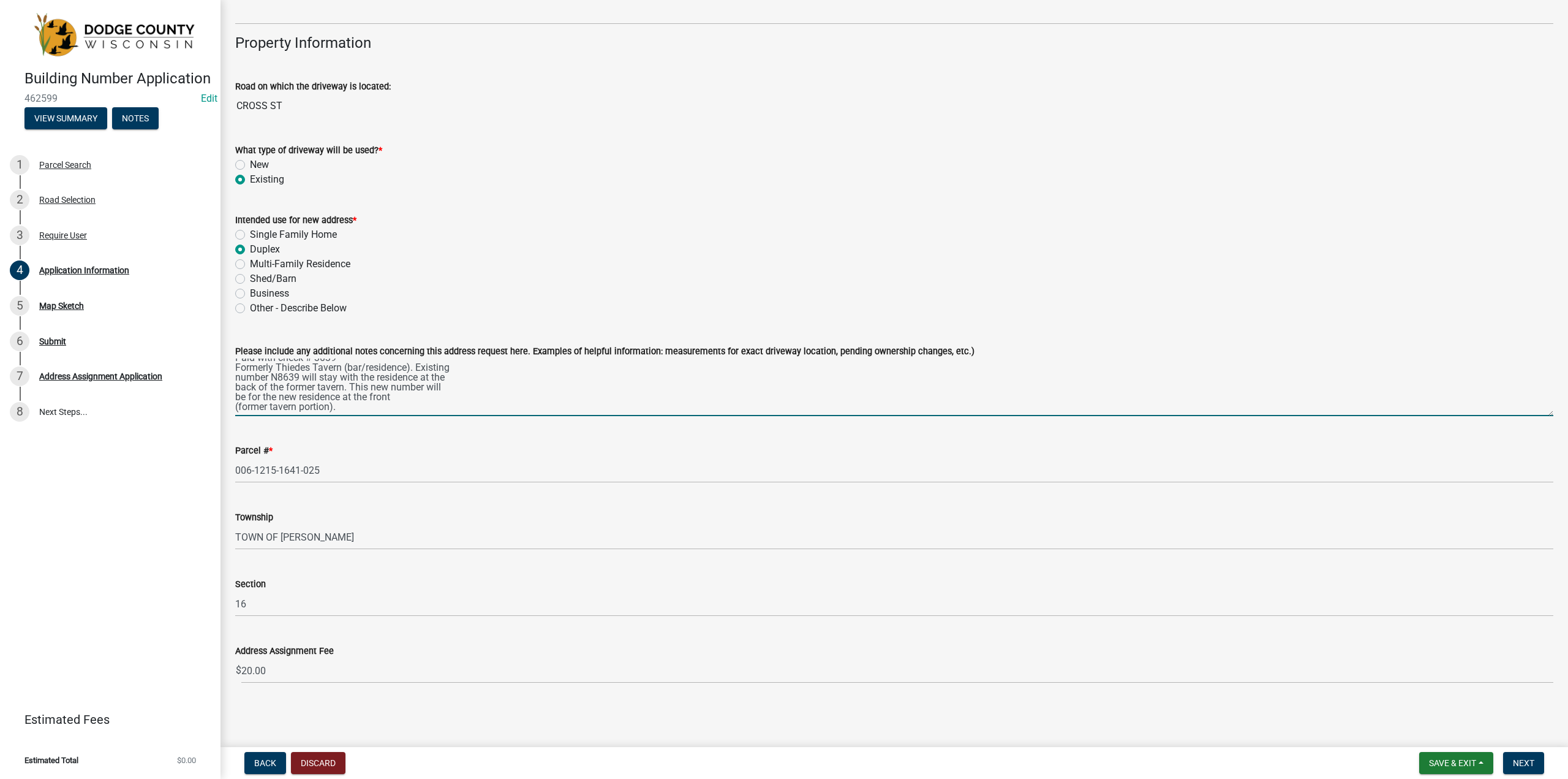
click at [301, 378] on textarea "Activity Number: 2025-0760 Paid with check # 3039 Formerly Thiedes Tavern (bar/…" at bounding box center [894, 387] width 1318 height 57
click at [455, 376] on textarea "Activity Number: 2025-0760 Paid with check # 3039 Formerly Thiedes Tavern (bar/…" at bounding box center [894, 387] width 1318 height 57
click at [236, 397] on textarea "Activity Number: 2025-0760 Paid with check # 3039 Formerly Thiedes Tavern (bar/…" at bounding box center [894, 387] width 1318 height 57
click at [455, 385] on textarea "Activity Number: 2025-0760 Paid with check # 3039 Formerly Thiedes Tavern (bar/…" at bounding box center [894, 387] width 1318 height 57
click at [236, 406] on textarea "Activity Number: 2025-0760 Paid with check # 3039 Formerly Thiedes Tavern (bar/…" at bounding box center [894, 387] width 1318 height 57
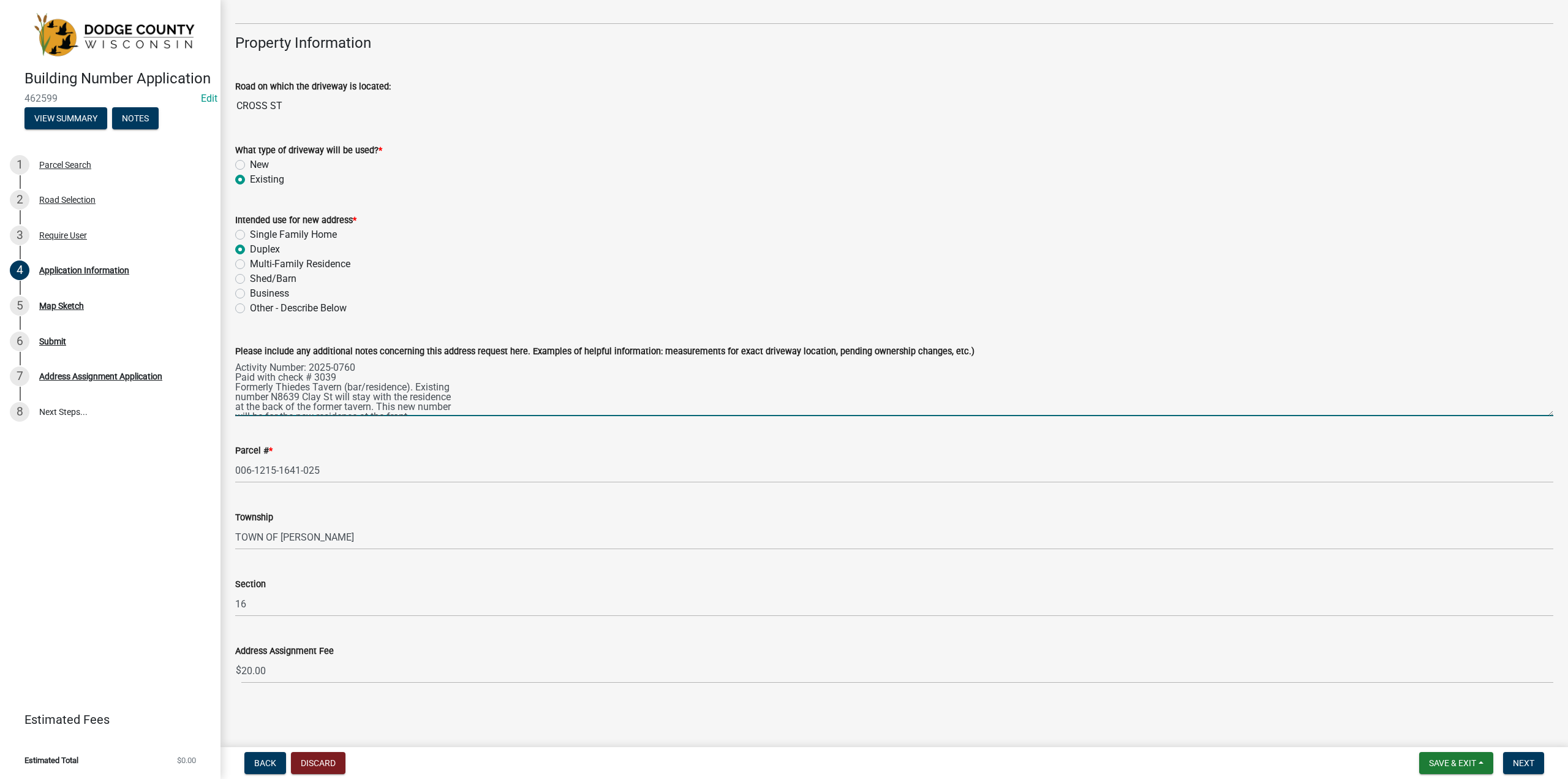
scroll to position [20, 0]
type textarea "Activity Number: 2025-0760 Paid with check # 3039 Formerly Thiedes Tavern (bar/…"
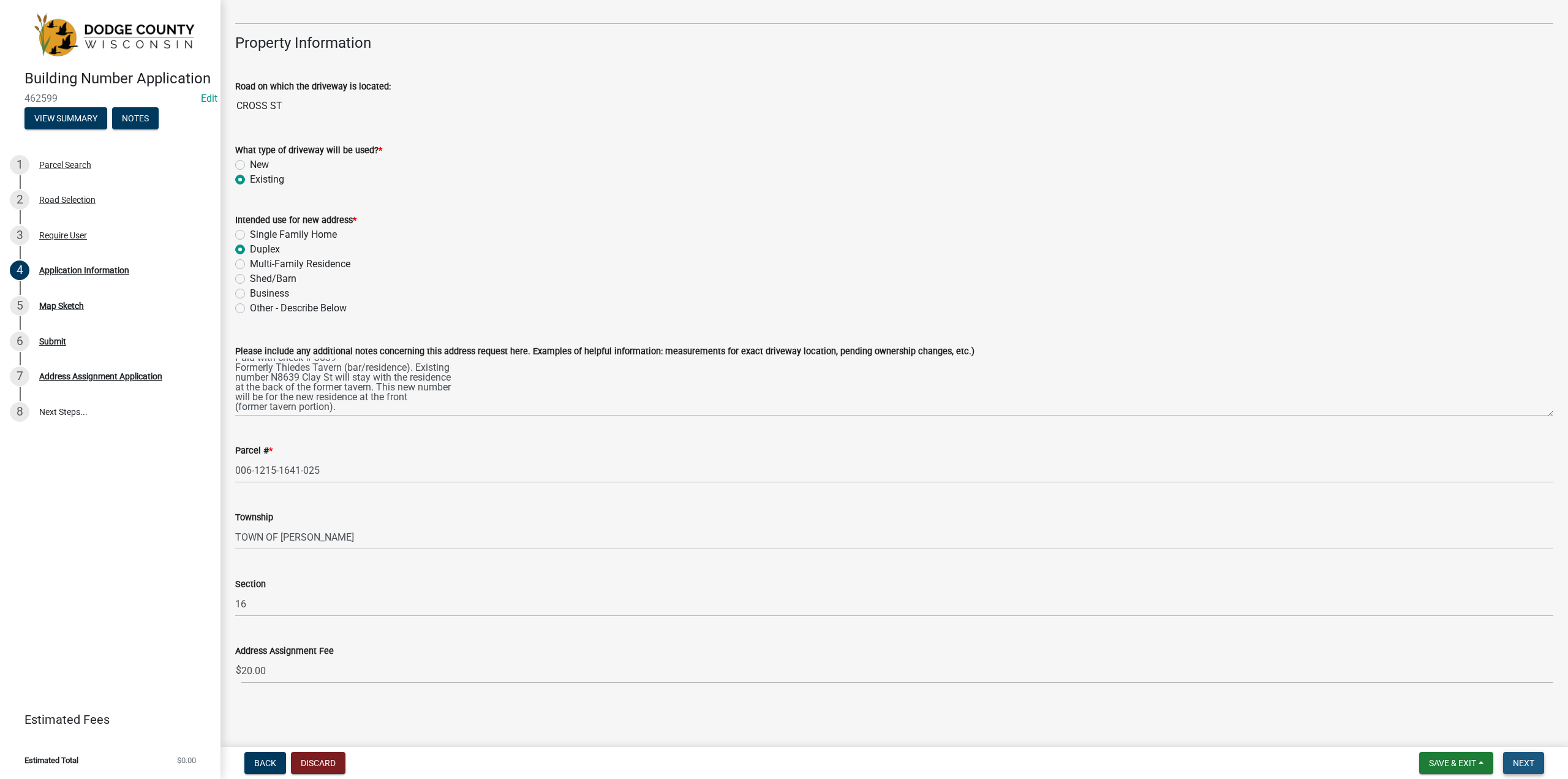
click at [1511, 759] on button "Next" at bounding box center [1524, 763] width 41 height 22
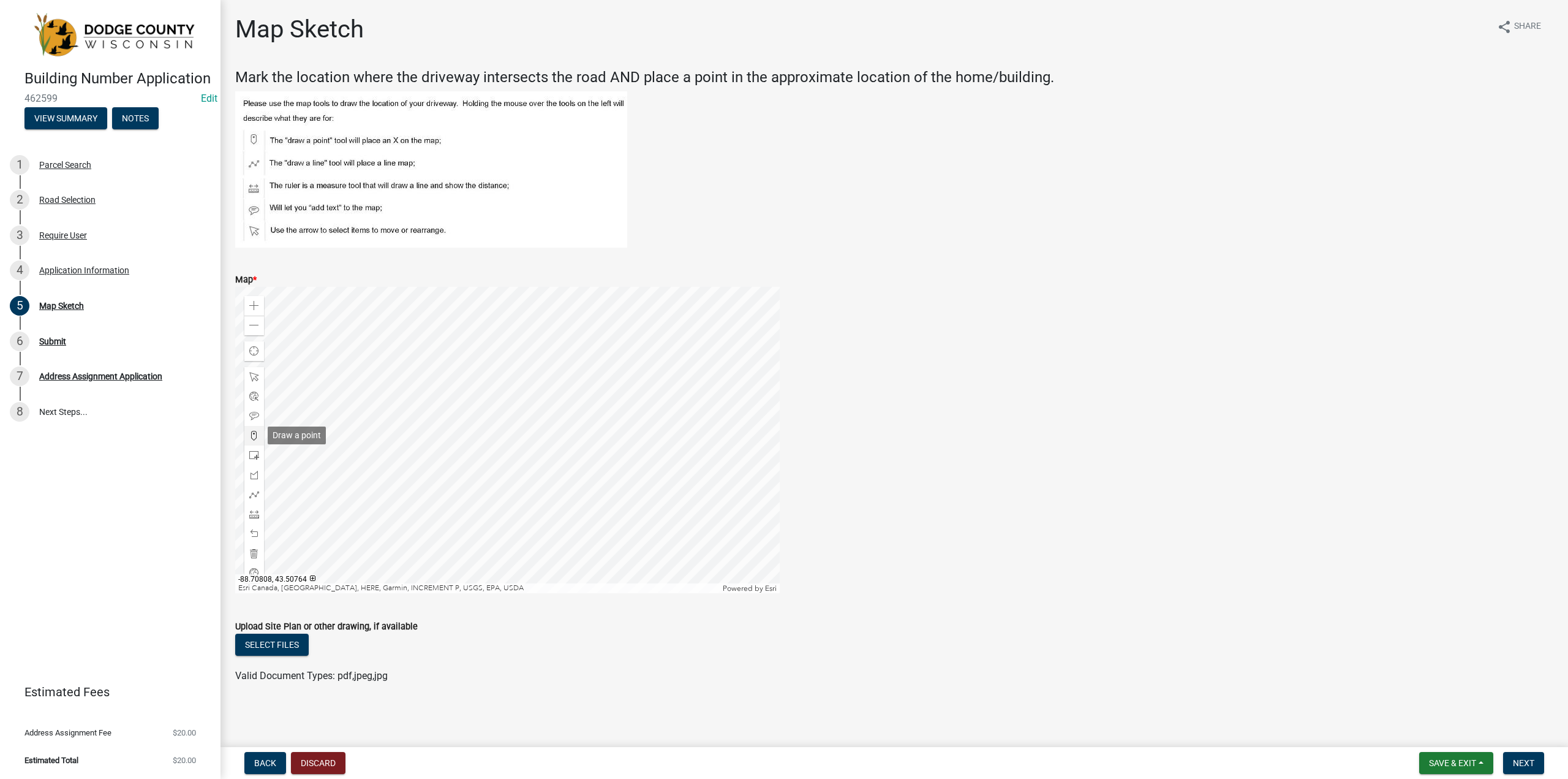
click at [253, 437] on span at bounding box center [253, 435] width 9 height 9
click at [532, 456] on div at bounding box center [508, 440] width 545 height 307
click at [253, 496] on span at bounding box center [253, 494] width 9 height 9
click at [542, 472] on div at bounding box center [508, 440] width 545 height 307
click at [573, 499] on div at bounding box center [508, 440] width 545 height 307
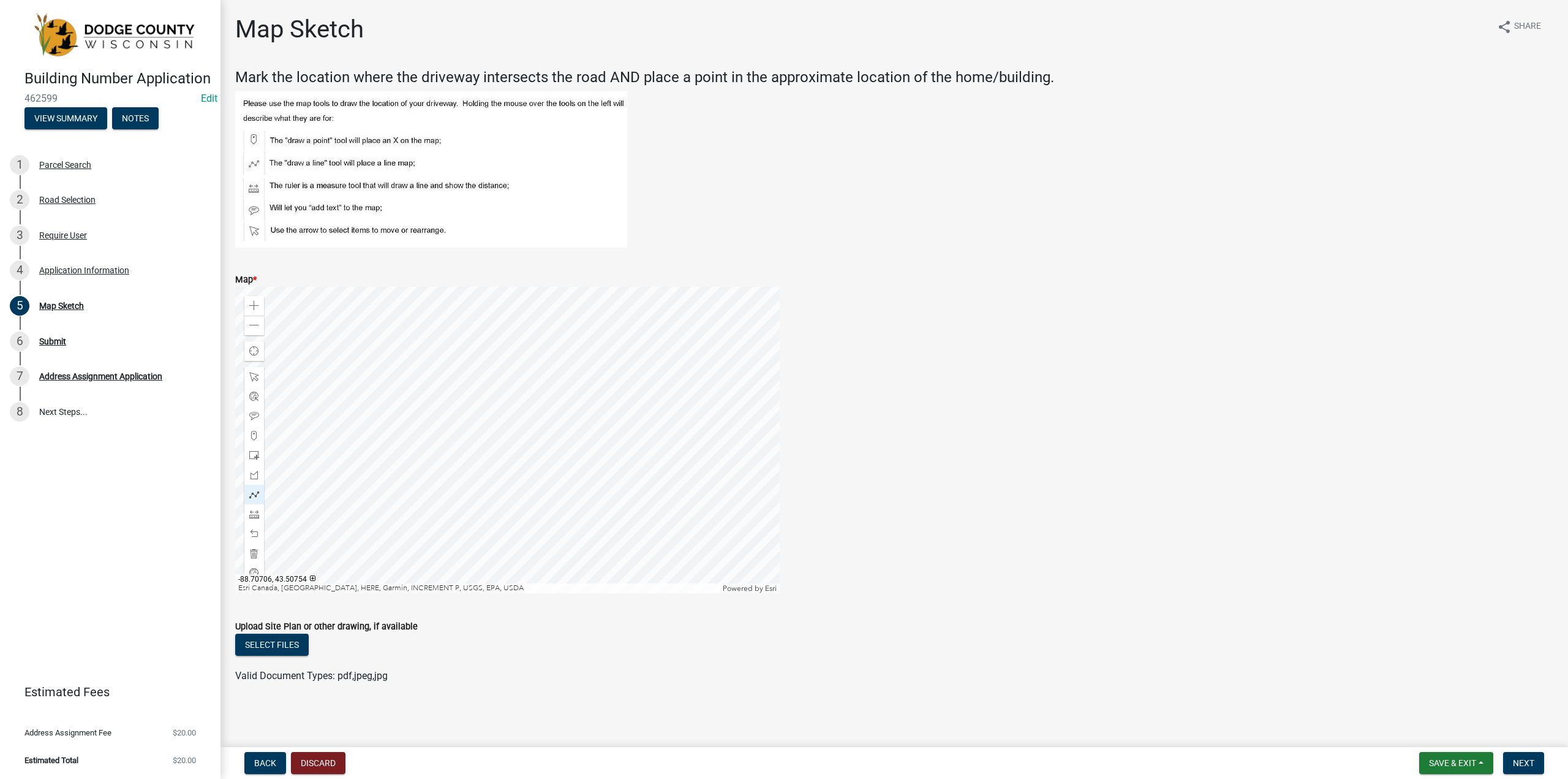
click at [573, 499] on div at bounding box center [508, 440] width 545 height 307
click at [1527, 768] on span "Next" at bounding box center [1524, 762] width 22 height 9
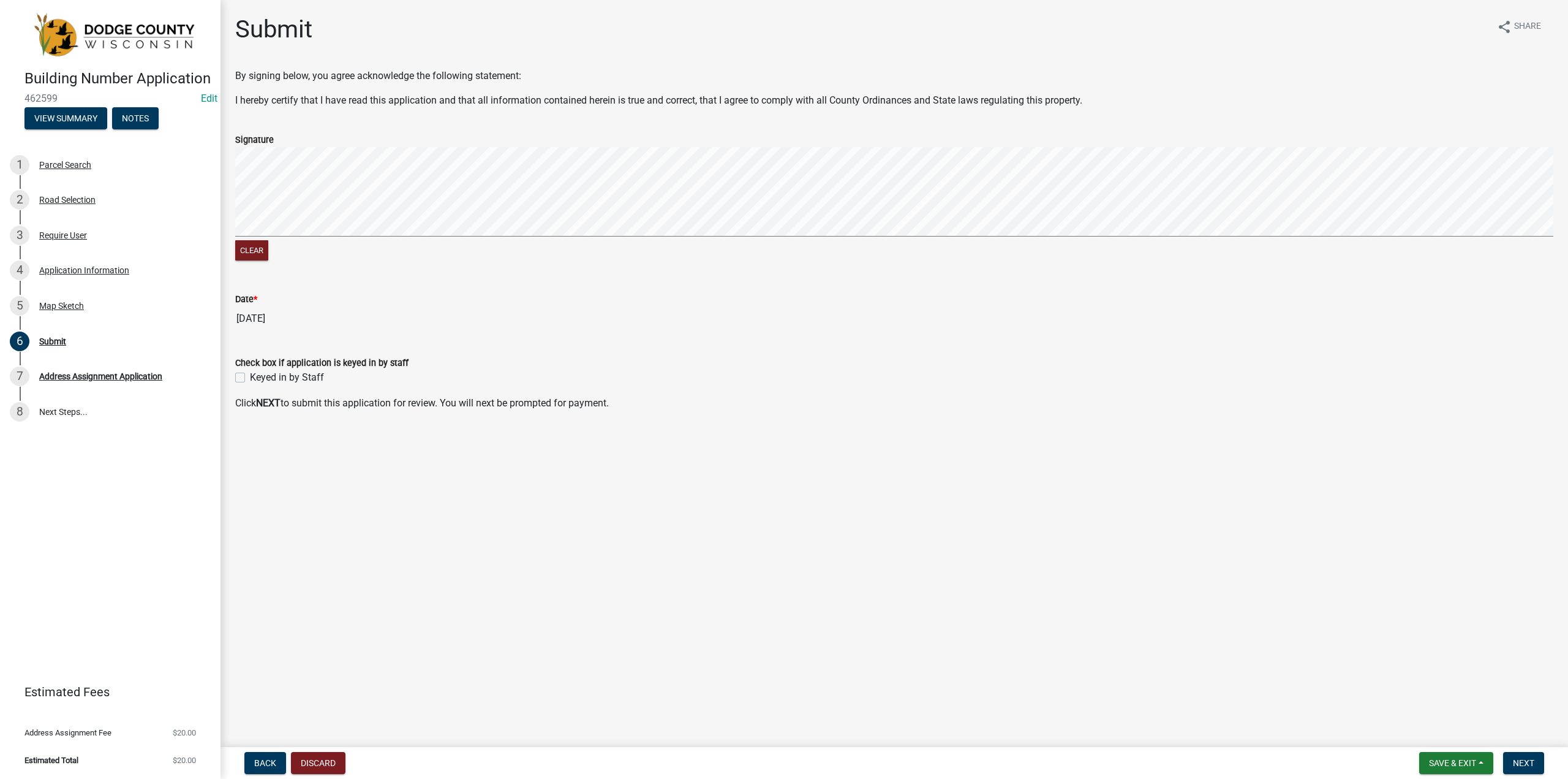
click at [250, 374] on label "Keyed in by Staff" at bounding box center [287, 377] width 74 height 15
click at [250, 374] on input "Keyed in by Staff" at bounding box center [253, 374] width 8 height 8
checkbox input "true"
click at [1534, 766] on span "Next" at bounding box center [1524, 762] width 22 height 9
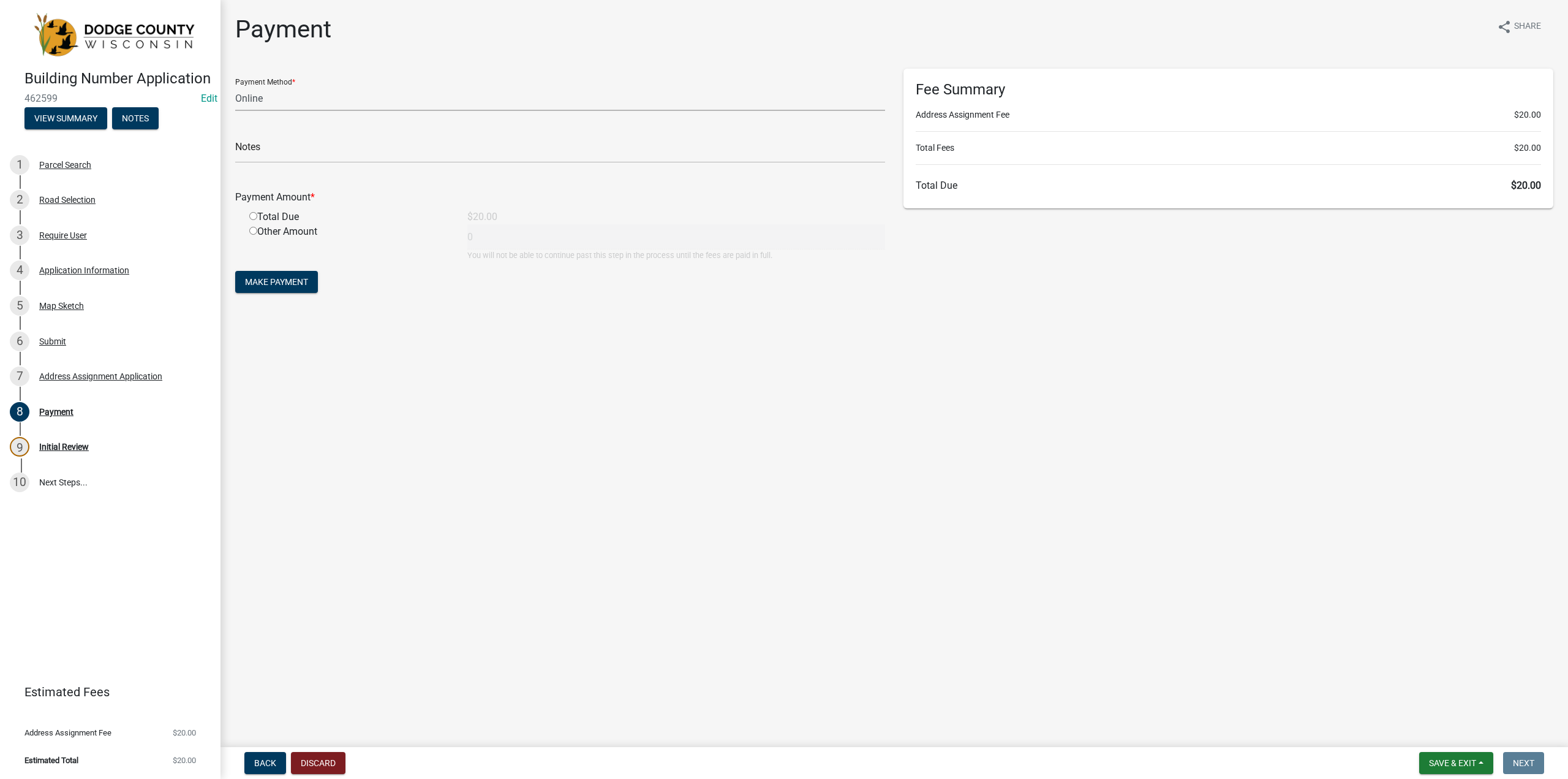
click at [268, 97] on select "Credit Card POS Check Cash Online" at bounding box center [560, 98] width 650 height 25
select select "1: 0"
click at [235, 86] on select "Credit Card POS Check Cash Online" at bounding box center [560, 98] width 650 height 25
click at [272, 148] on input "text" at bounding box center [560, 150] width 650 height 25
type input "3039"
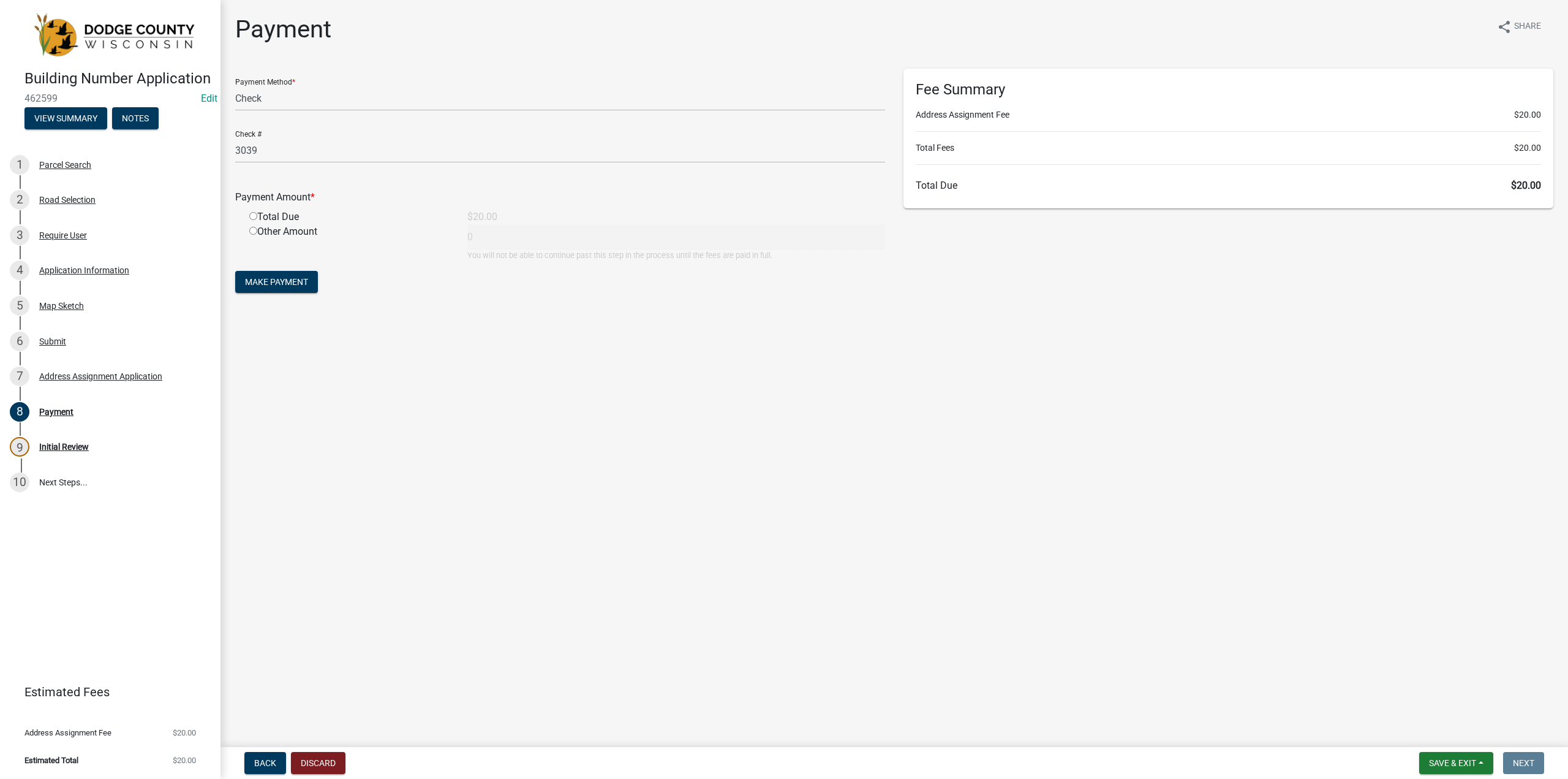
click at [277, 217] on div "Total Due" at bounding box center [349, 217] width 218 height 15
click at [253, 217] on input "radio" at bounding box center [253, 216] width 8 height 8
radio input "true"
type input "20"
click at [296, 284] on span "Make Payment" at bounding box center [276, 281] width 63 height 9
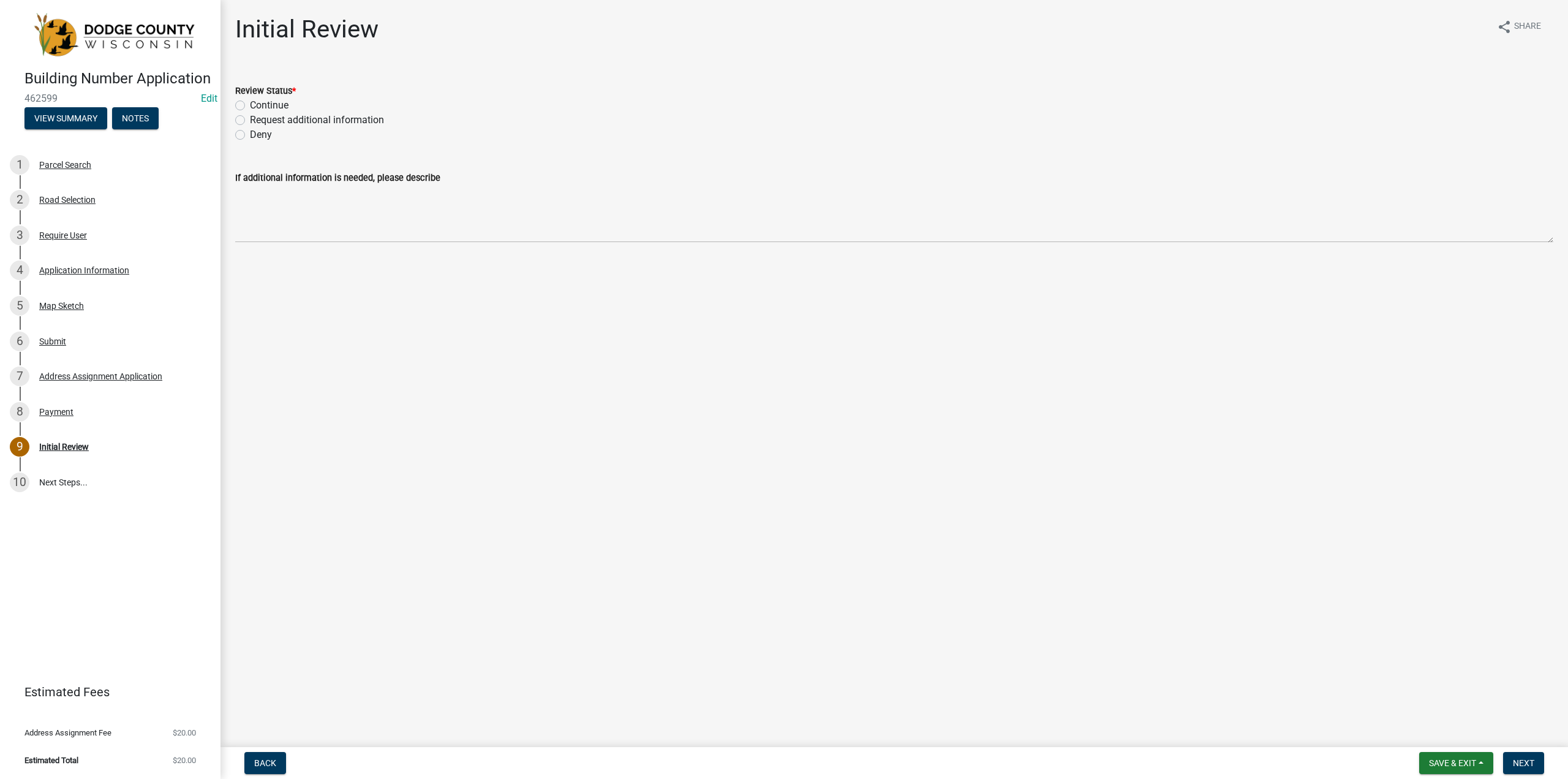
click at [250, 102] on label "Continue" at bounding box center [269, 105] width 38 height 15
click at [250, 102] on input "Continue" at bounding box center [253, 102] width 8 height 8
radio input "true"
click at [1516, 761] on span "Next" at bounding box center [1524, 762] width 22 height 9
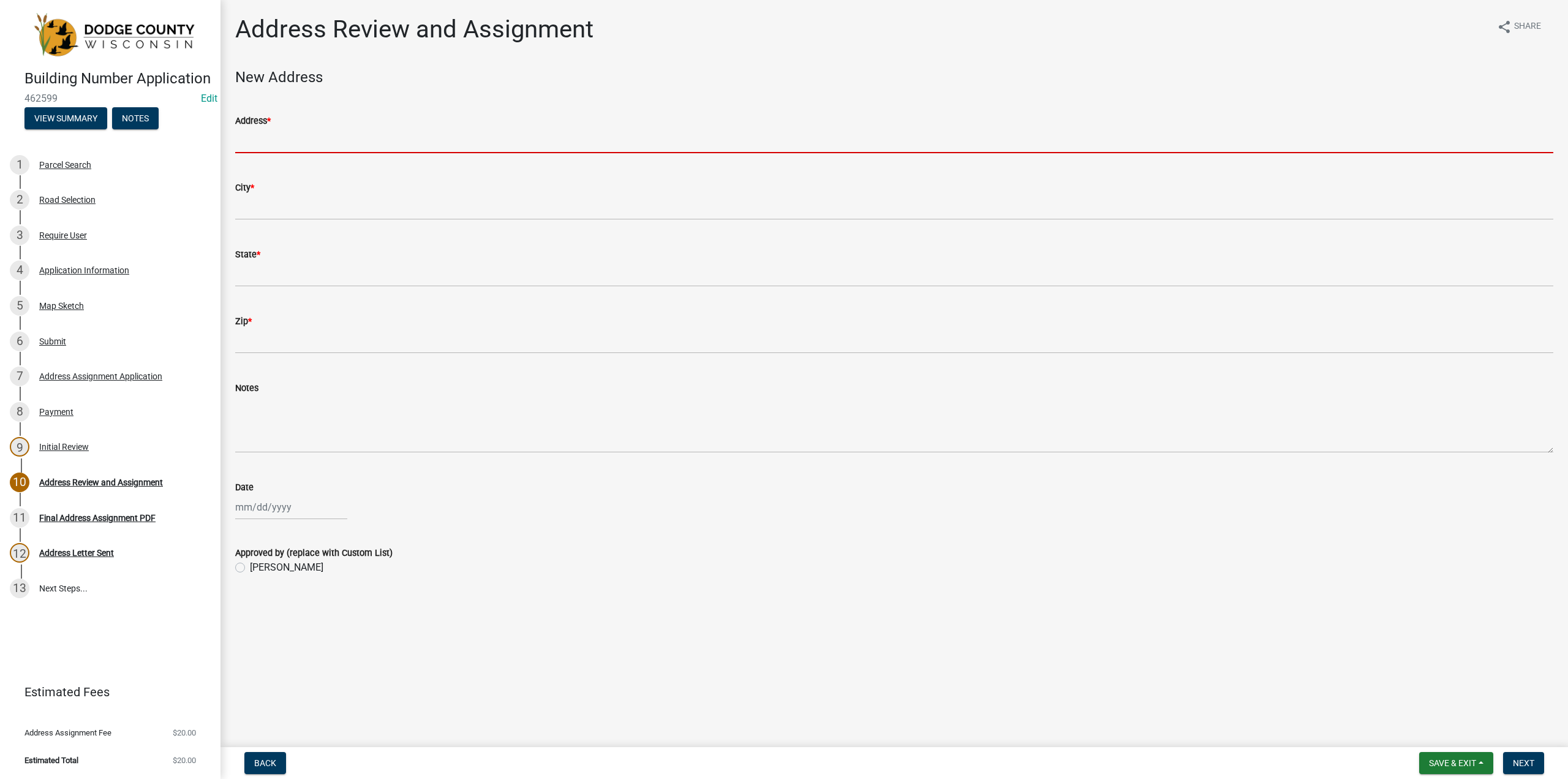
click at [256, 145] on input "Address *" at bounding box center [894, 140] width 1318 height 25
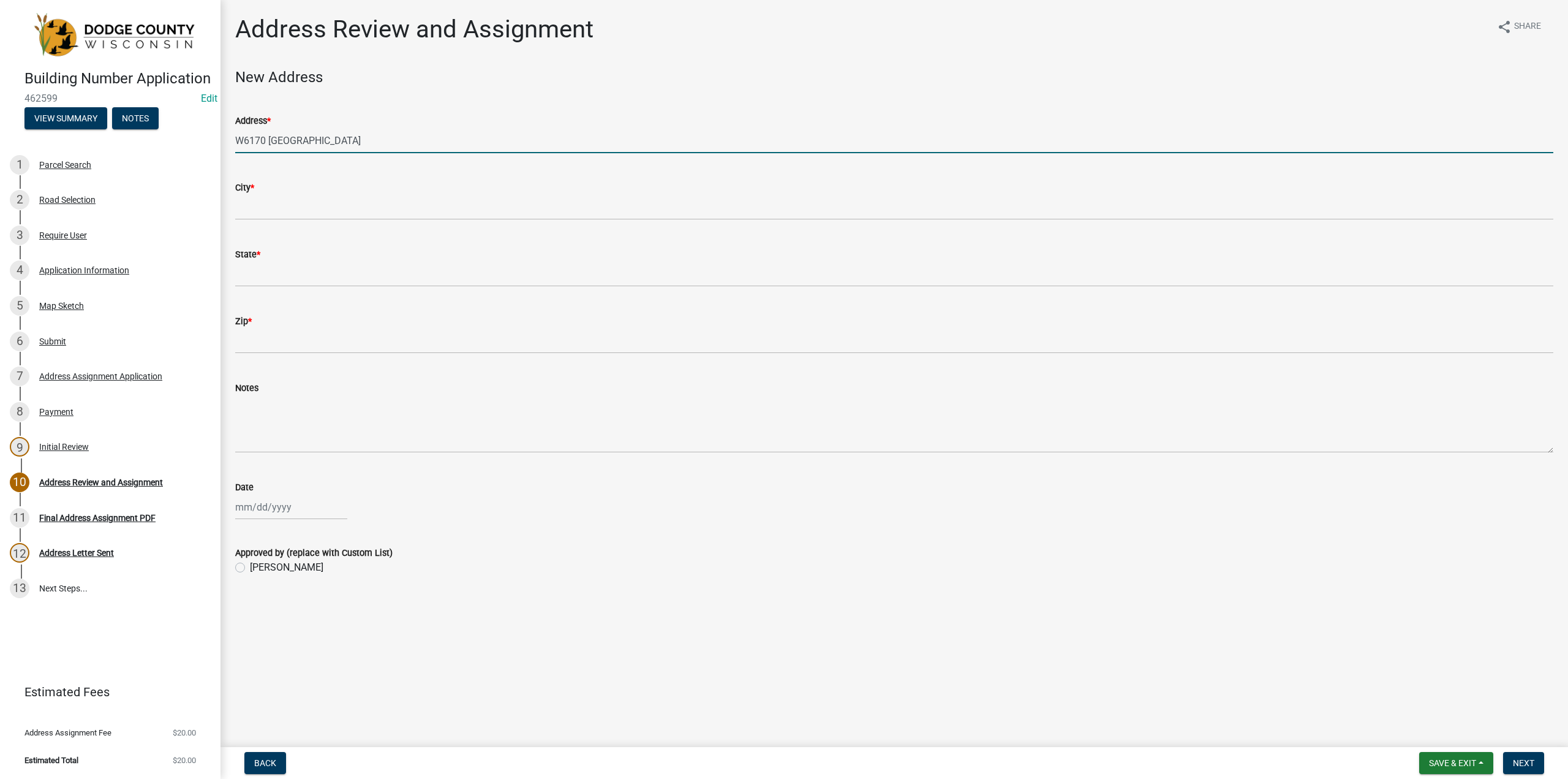
type input "W6170 [GEOGRAPHIC_DATA]"
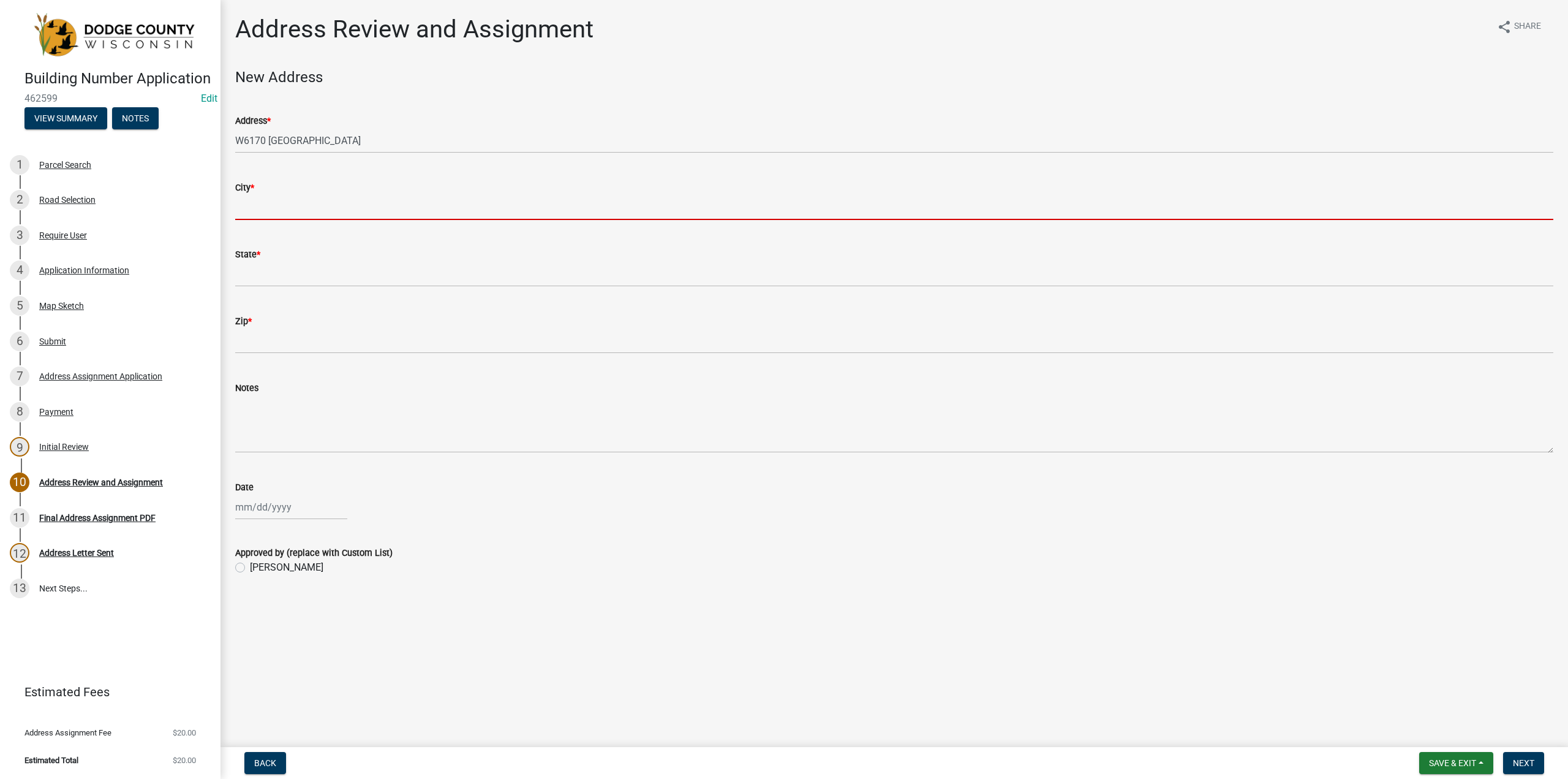
type input "C"
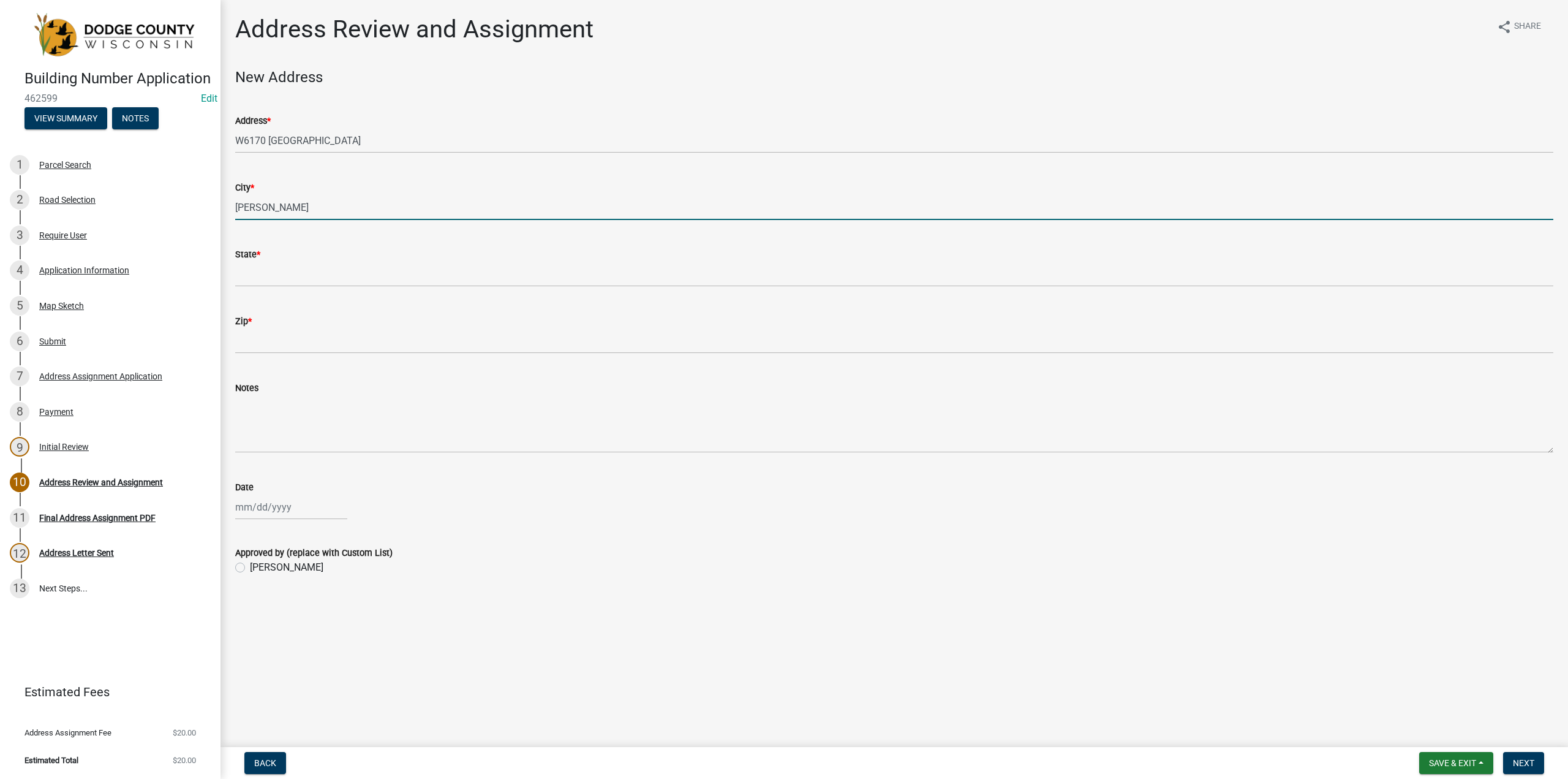
type input "[PERSON_NAME]"
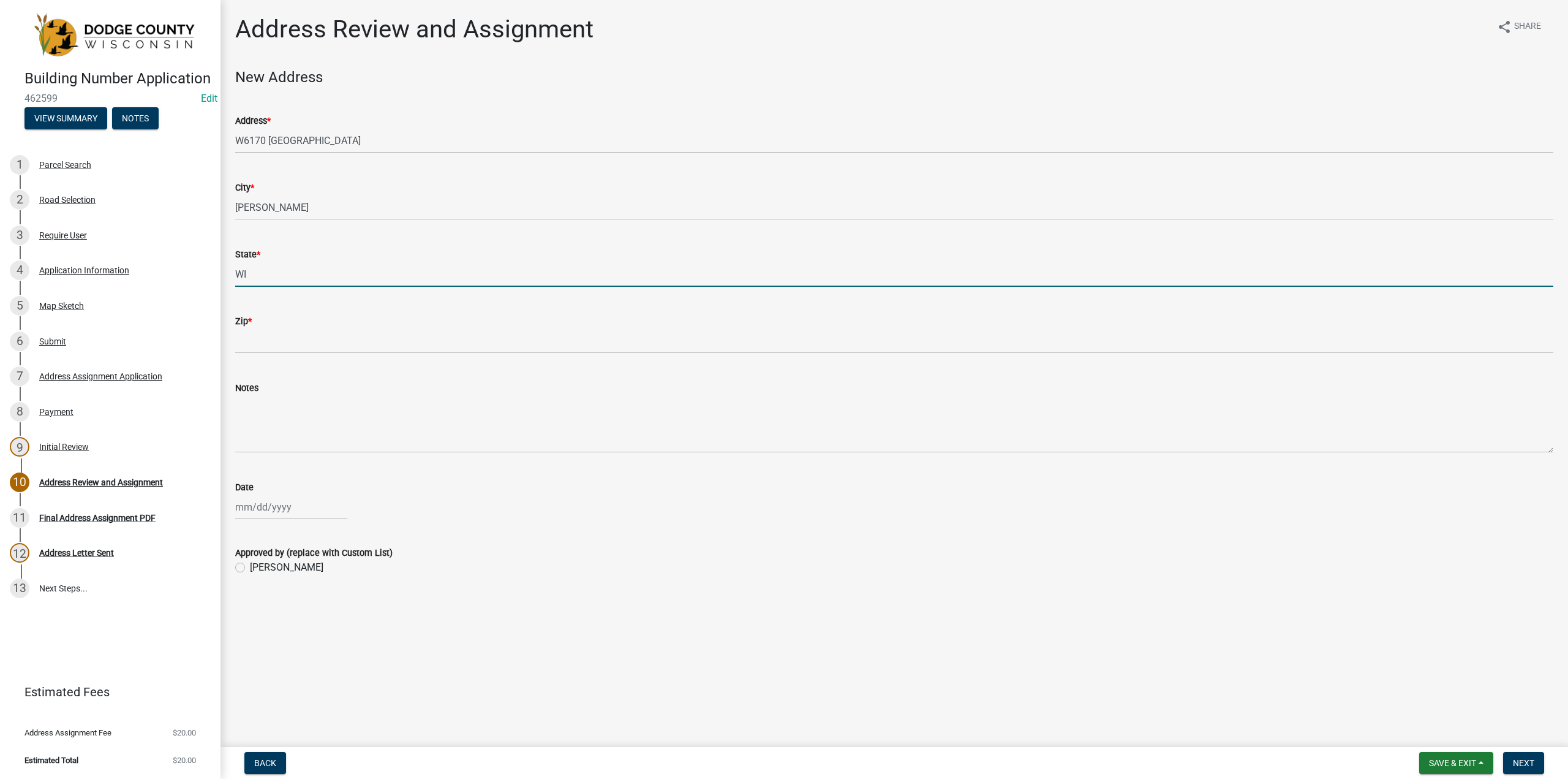
type input "WI"
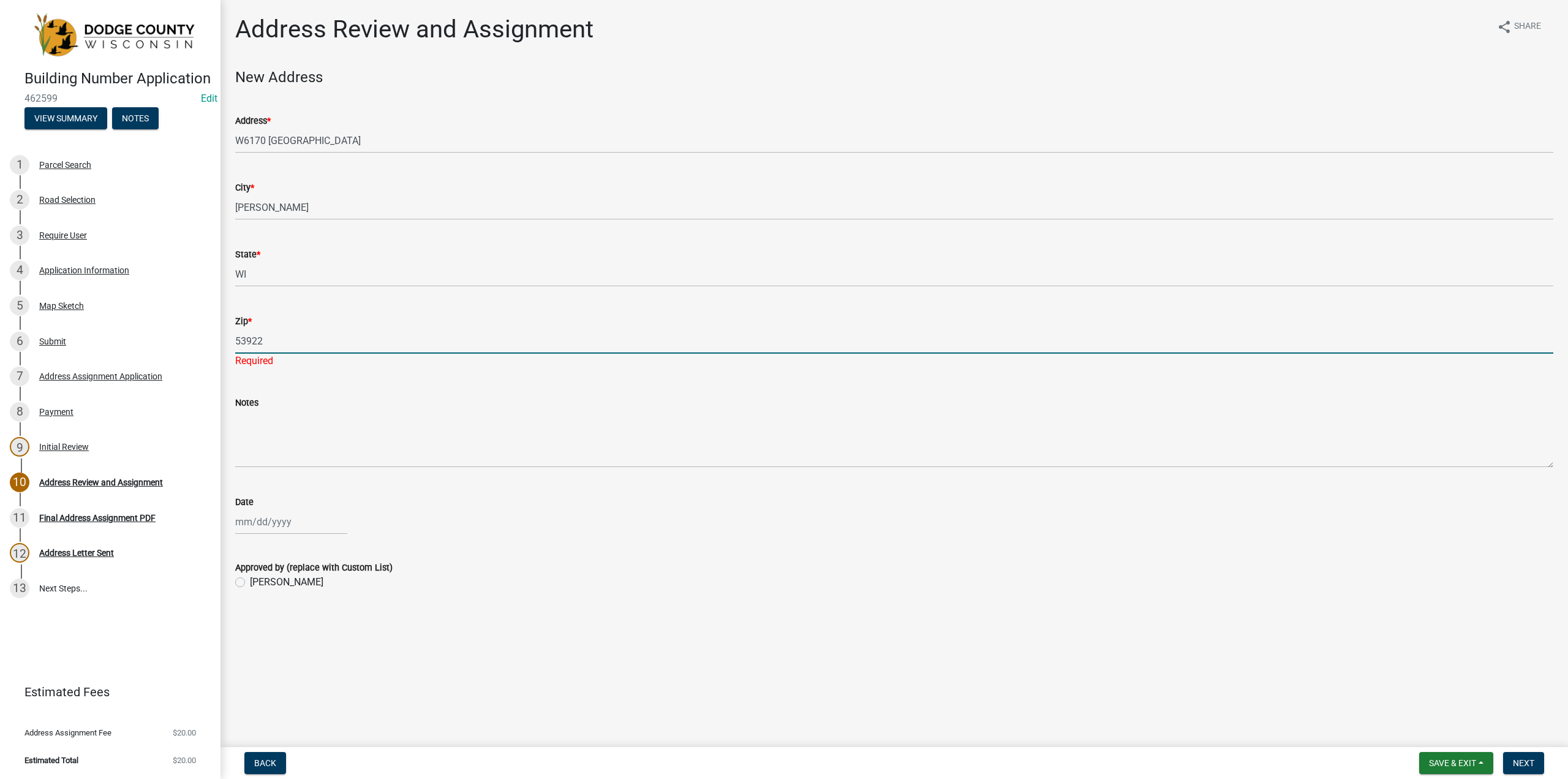
type input "53922"
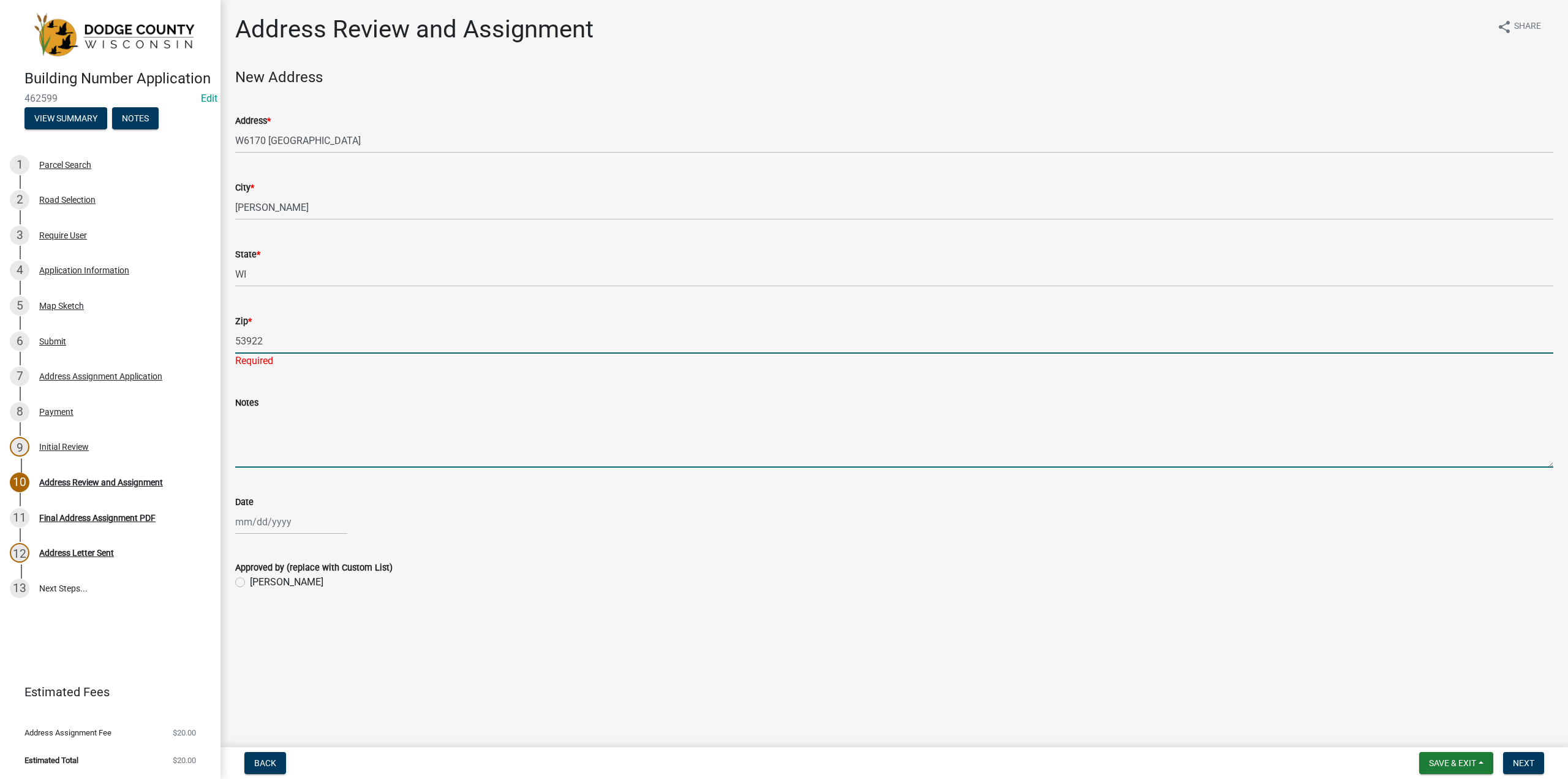
click at [284, 412] on textarea "Notes" at bounding box center [894, 438] width 1318 height 57
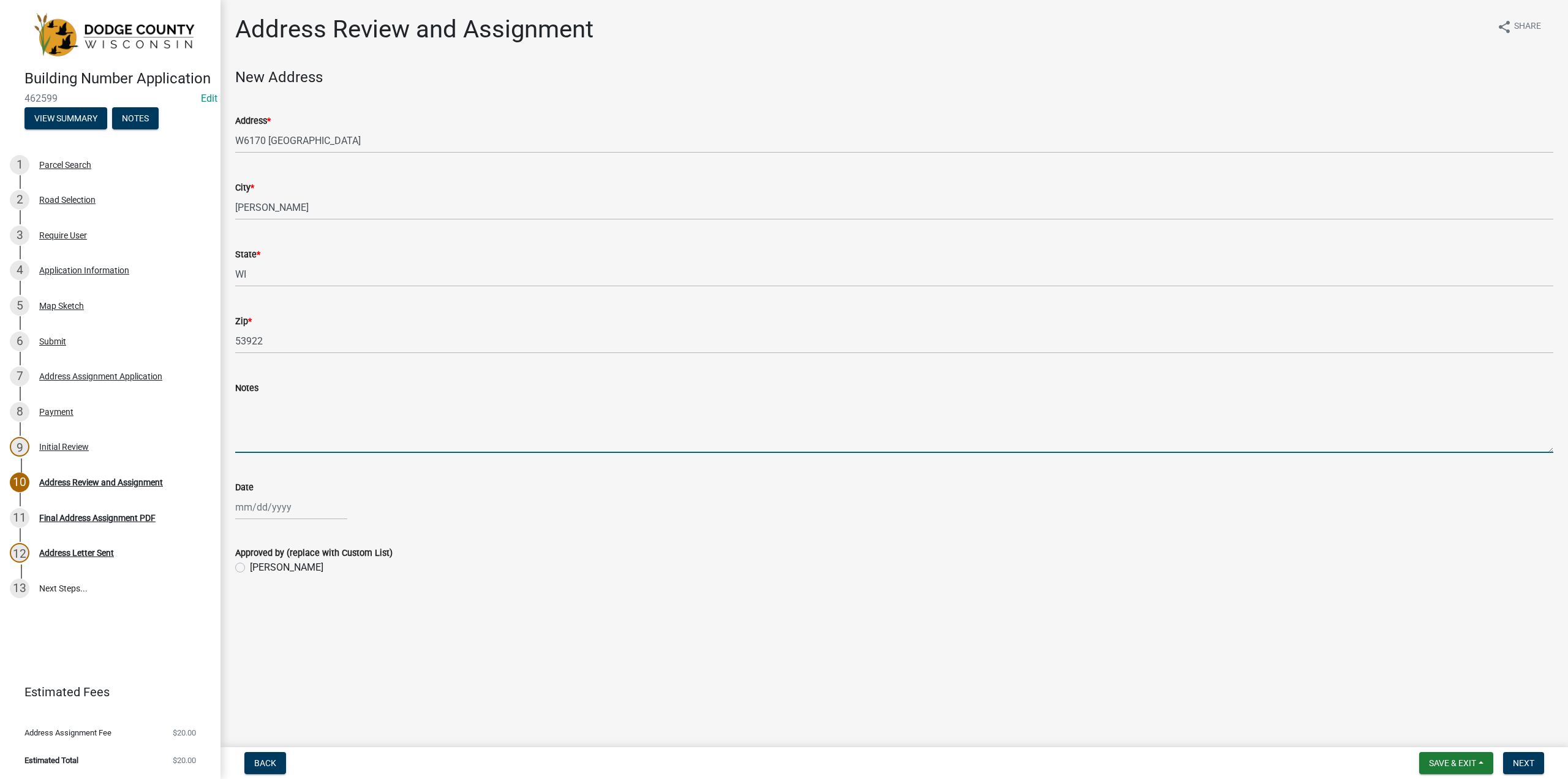
select select "8"
select select "2025"
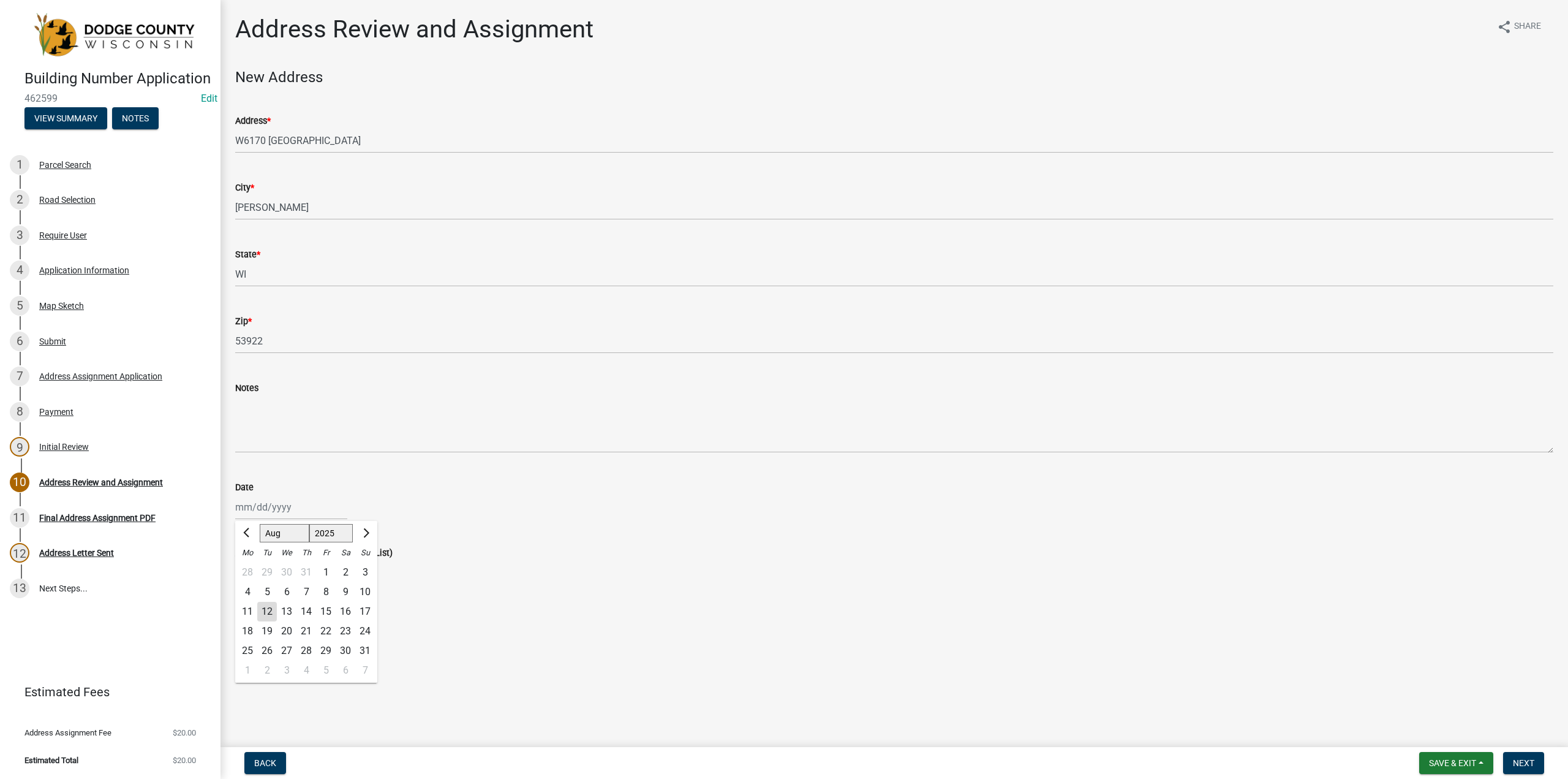
click at [265, 508] on div "[PERSON_NAME] Feb Mar Apr [PERSON_NAME][DATE] Oct Nov [DATE] 1526 1527 1528 152…" at bounding box center [291, 507] width 112 height 25
click at [269, 610] on div "12" at bounding box center [267, 611] width 20 height 20
type input "[DATE]"
click at [250, 566] on label "[PERSON_NAME]" at bounding box center [286, 568] width 73 height 15
click at [250, 566] on input "[PERSON_NAME]" at bounding box center [253, 564] width 8 height 8
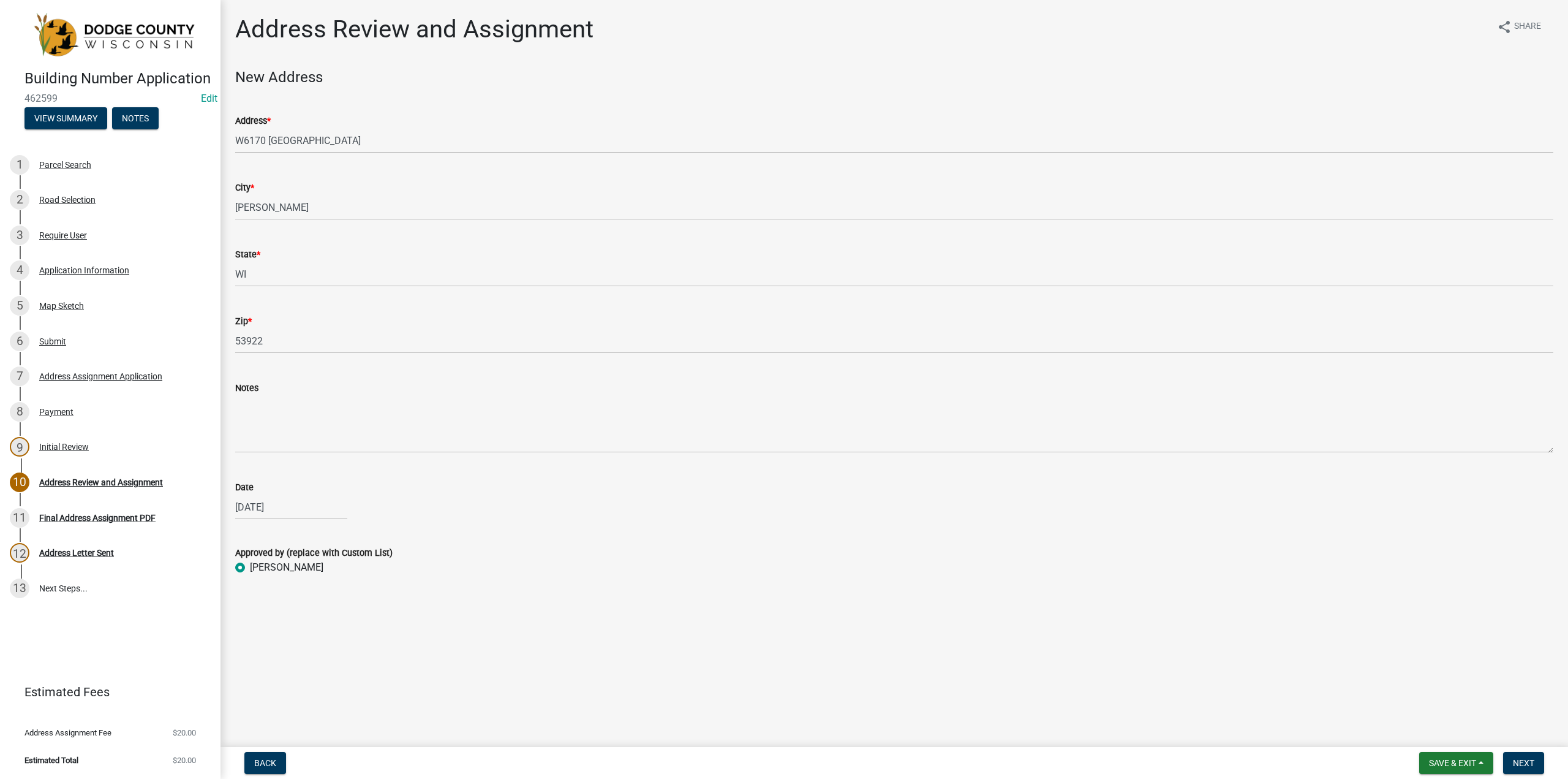
radio input "true"
click at [1524, 765] on span "Next" at bounding box center [1524, 762] width 22 height 9
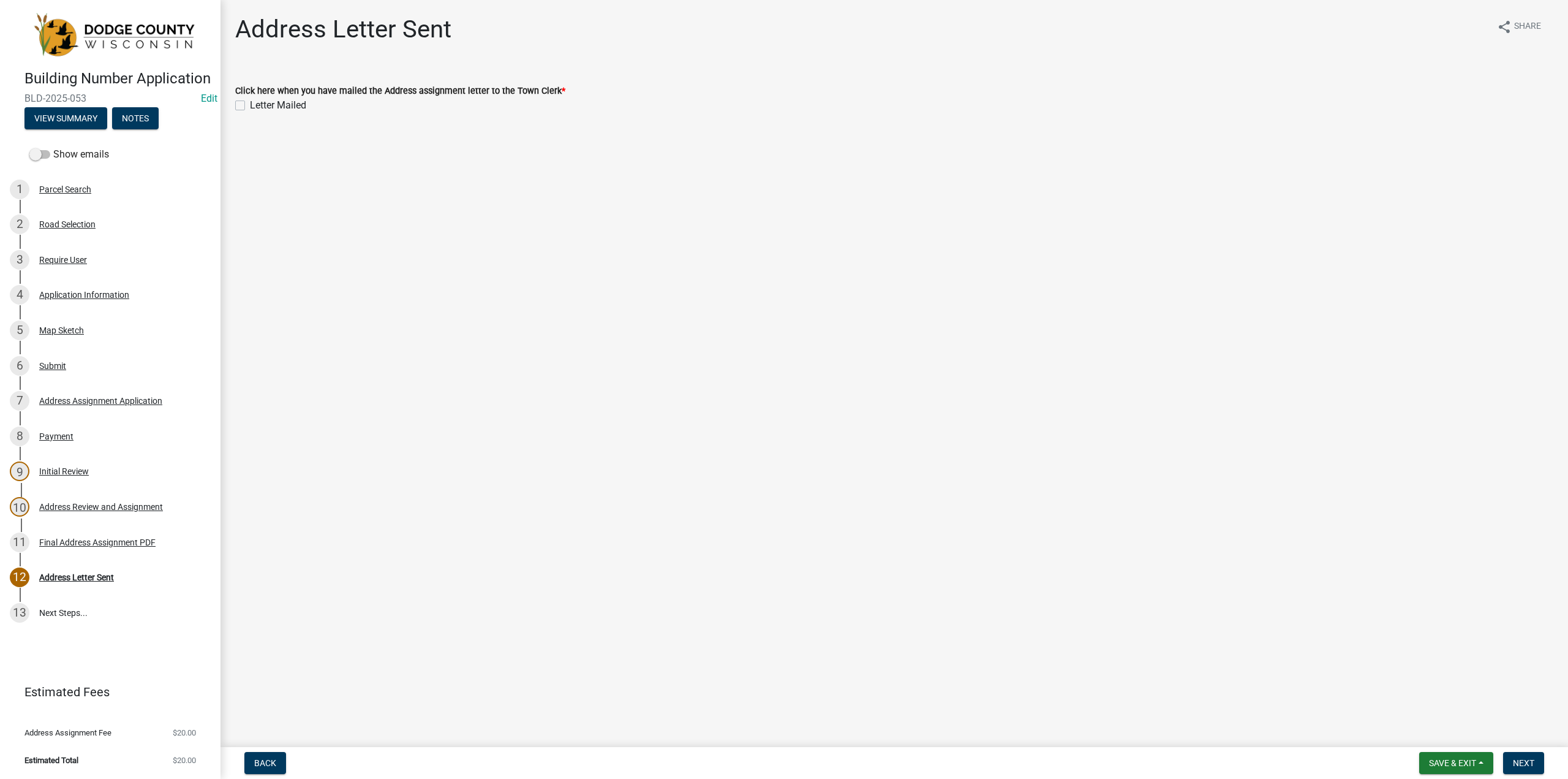
click at [250, 102] on label "Letter Mailed" at bounding box center [278, 105] width 57 height 15
click at [250, 102] on input "Letter Mailed" at bounding box center [253, 102] width 8 height 8
checkbox input "true"
click at [1518, 755] on button "Next" at bounding box center [1524, 763] width 41 height 22
